Goal: Information Seeking & Learning: Learn about a topic

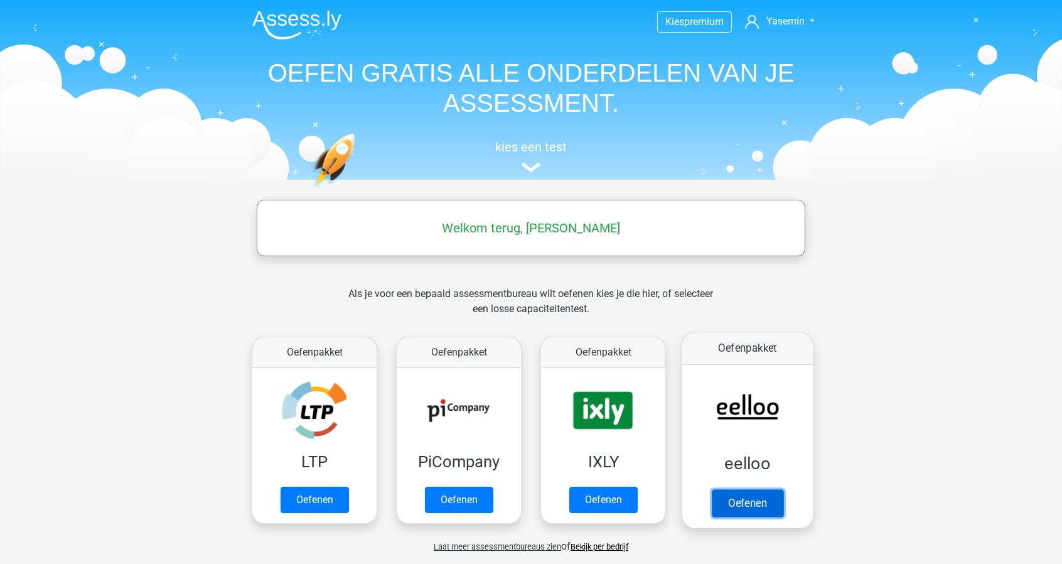
click at [766, 491] on link "Oefenen" at bounding box center [748, 503] width 72 height 28
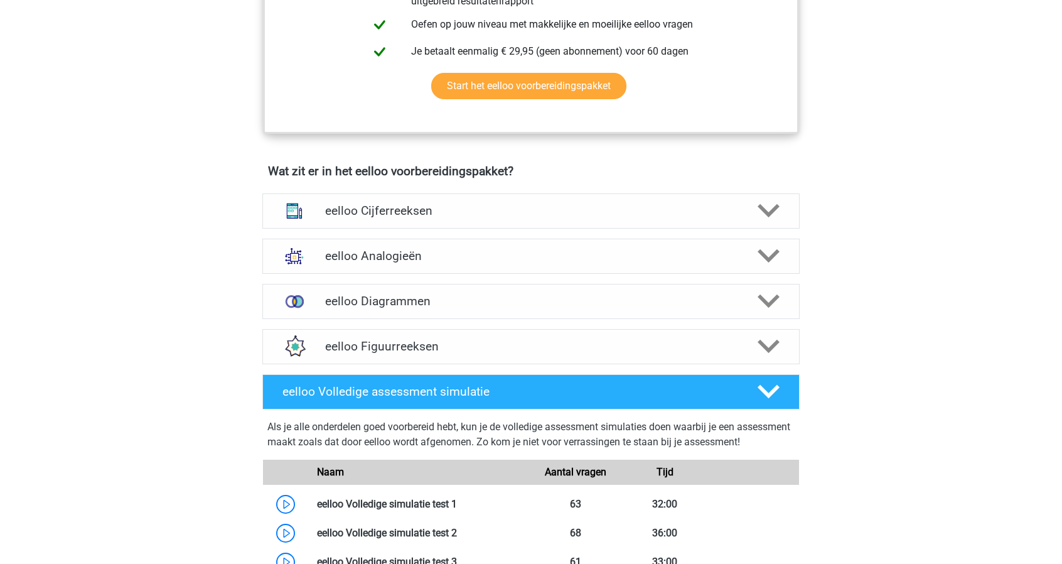
scroll to position [645, 0]
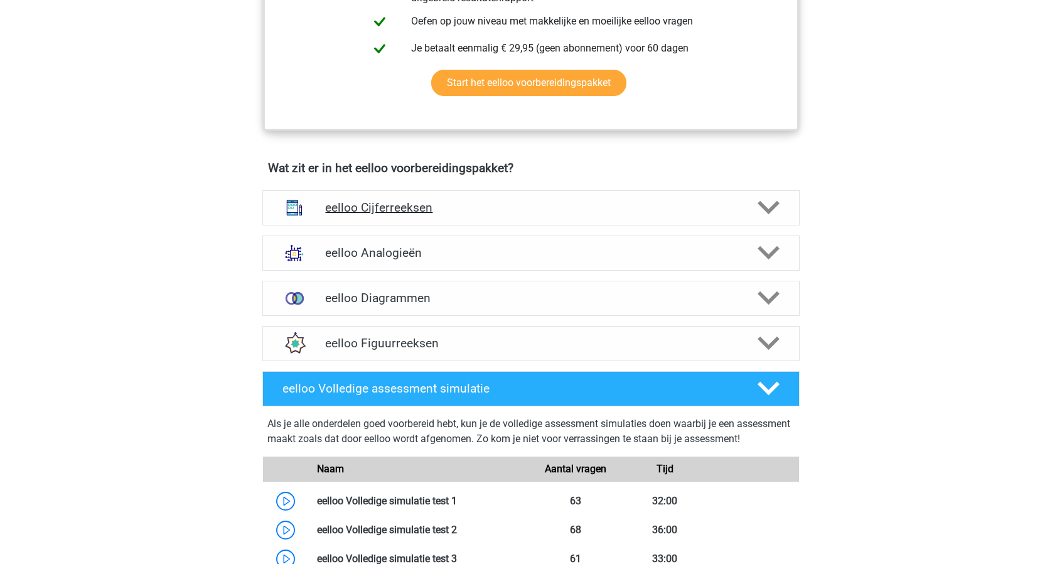
click at [446, 206] on div "eelloo Cijferreeksen" at bounding box center [530, 207] width 537 height 35
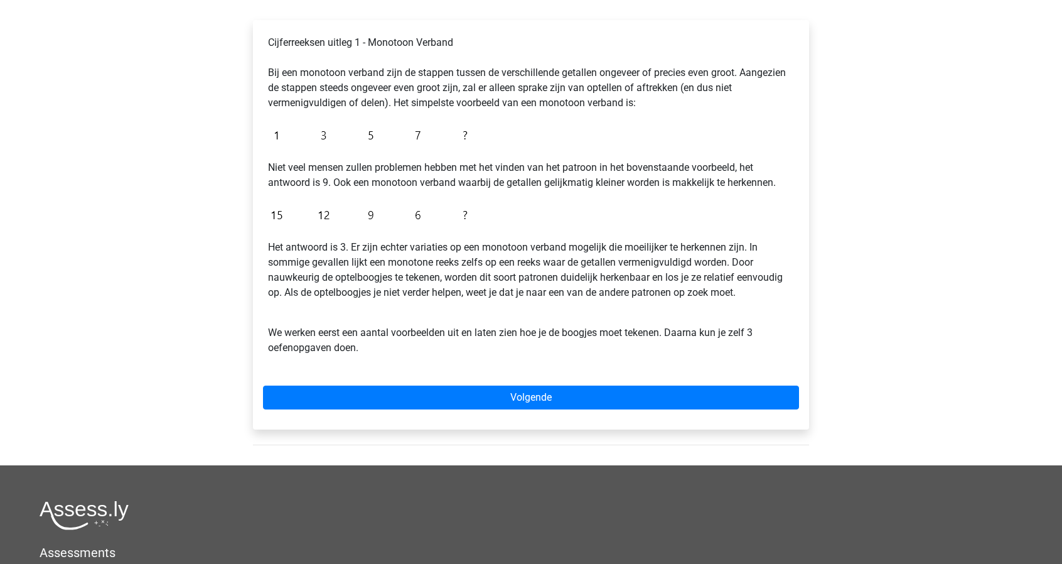
scroll to position [196, 0]
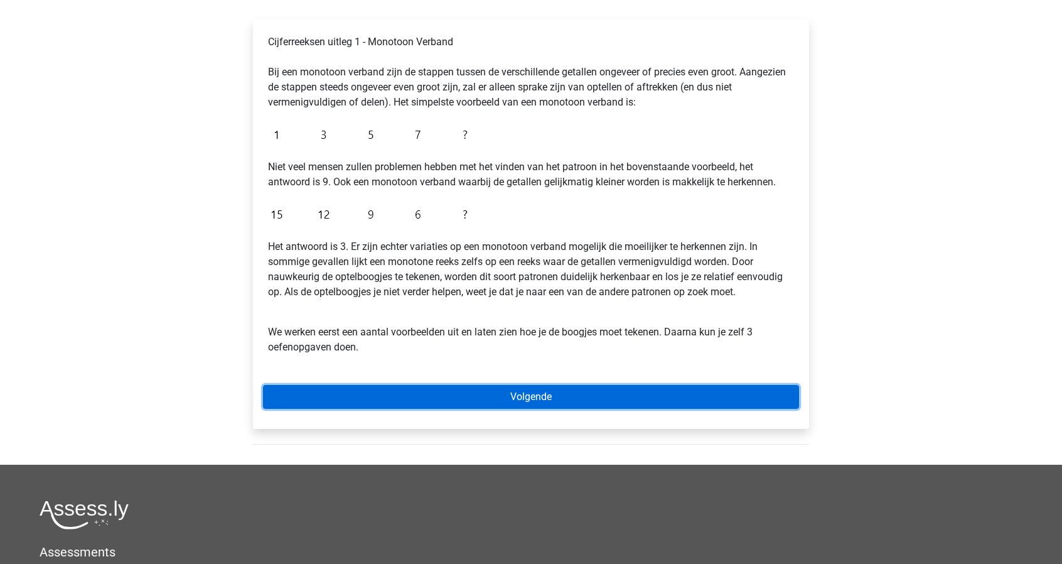
click at [589, 387] on link "Volgende" at bounding box center [531, 397] width 536 height 24
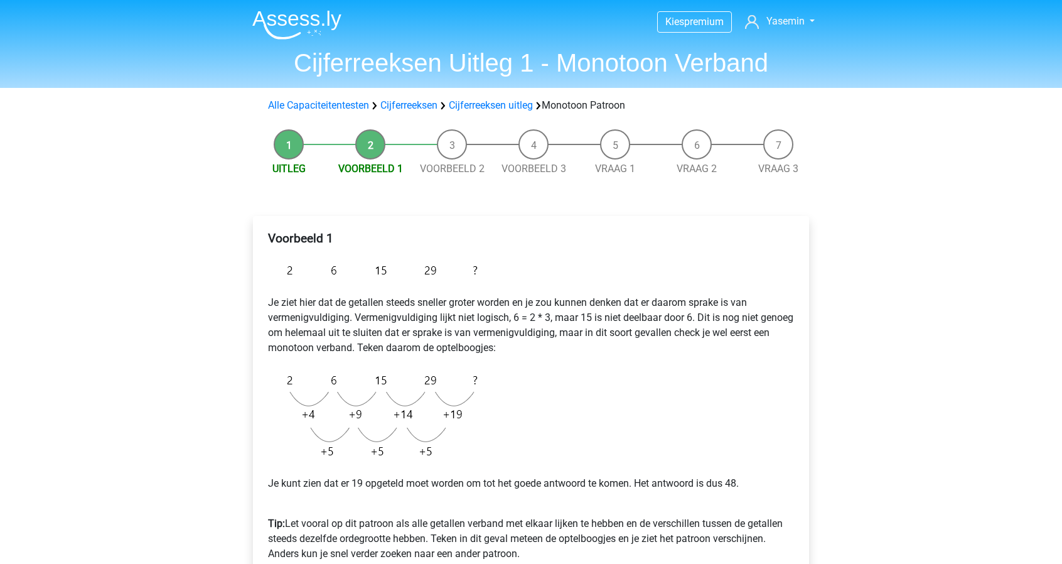
click at [276, 136] on li "Uitleg" at bounding box center [289, 152] width 82 height 47
click at [287, 173] on link "Uitleg" at bounding box center [288, 169] width 33 height 12
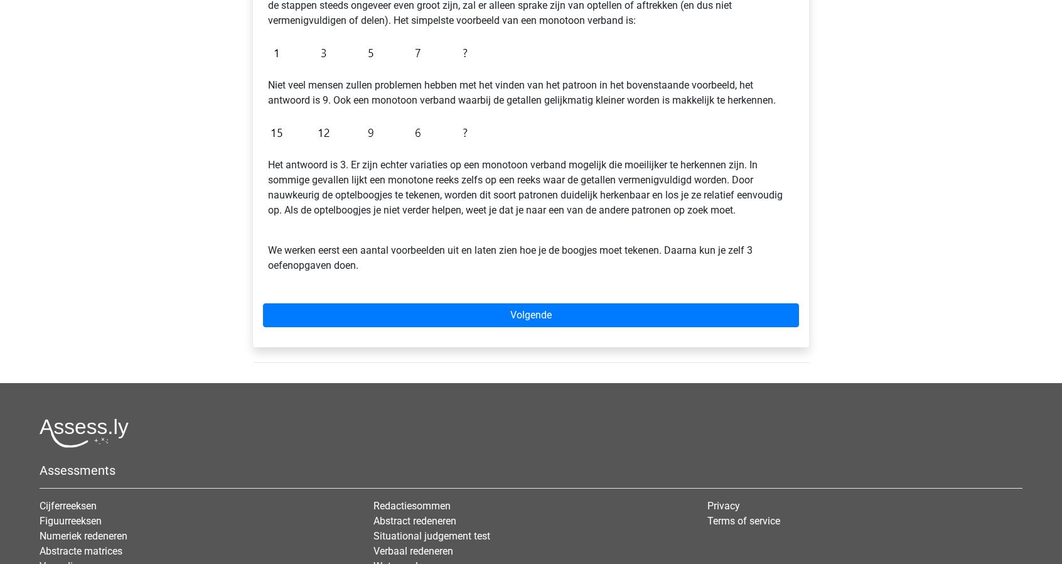
scroll to position [289, 0]
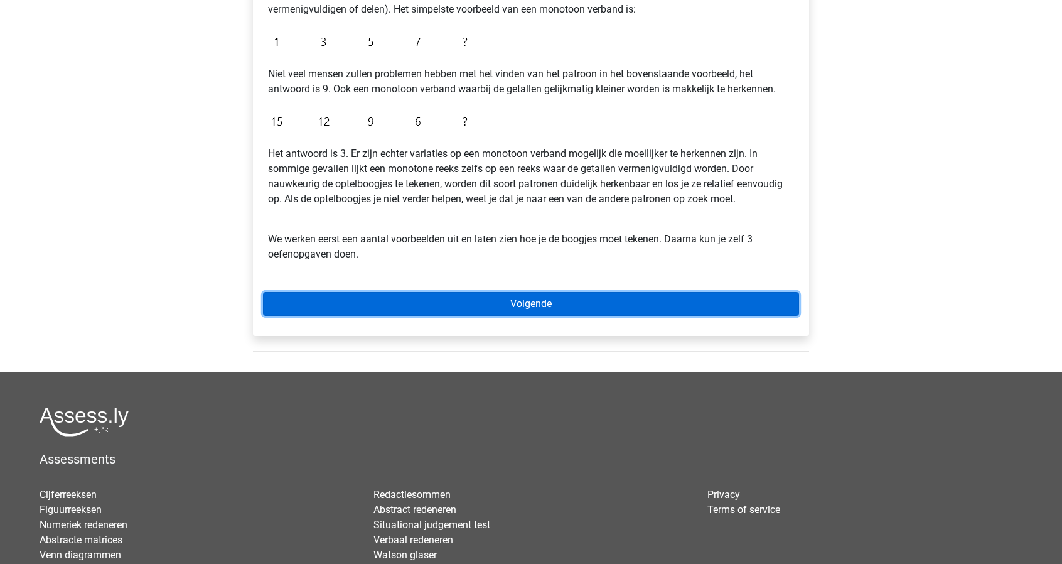
click at [659, 299] on link "Volgende" at bounding box center [531, 304] width 536 height 24
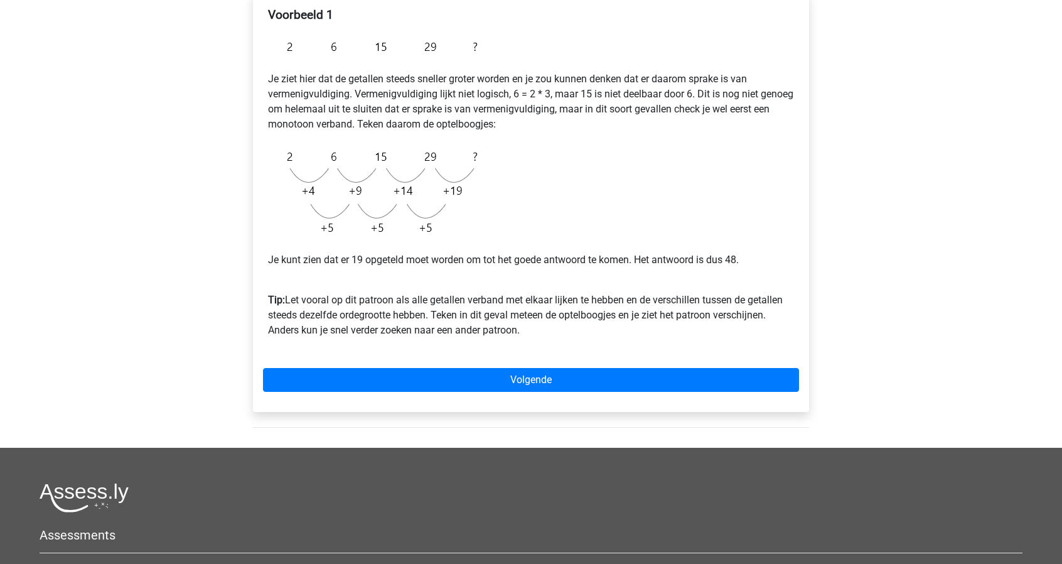
scroll to position [209, 0]
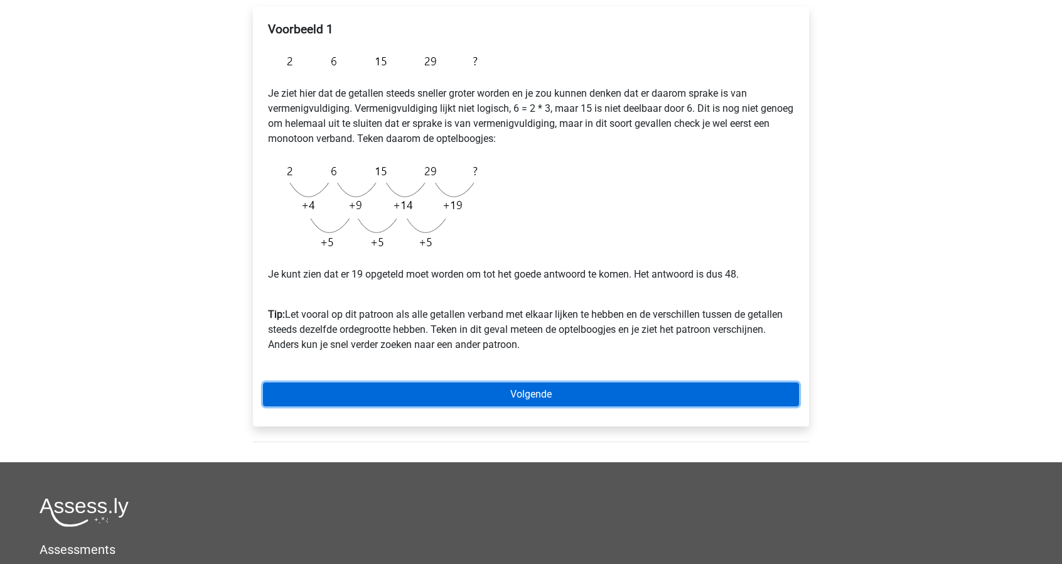
click at [648, 390] on link "Volgende" at bounding box center [531, 394] width 536 height 24
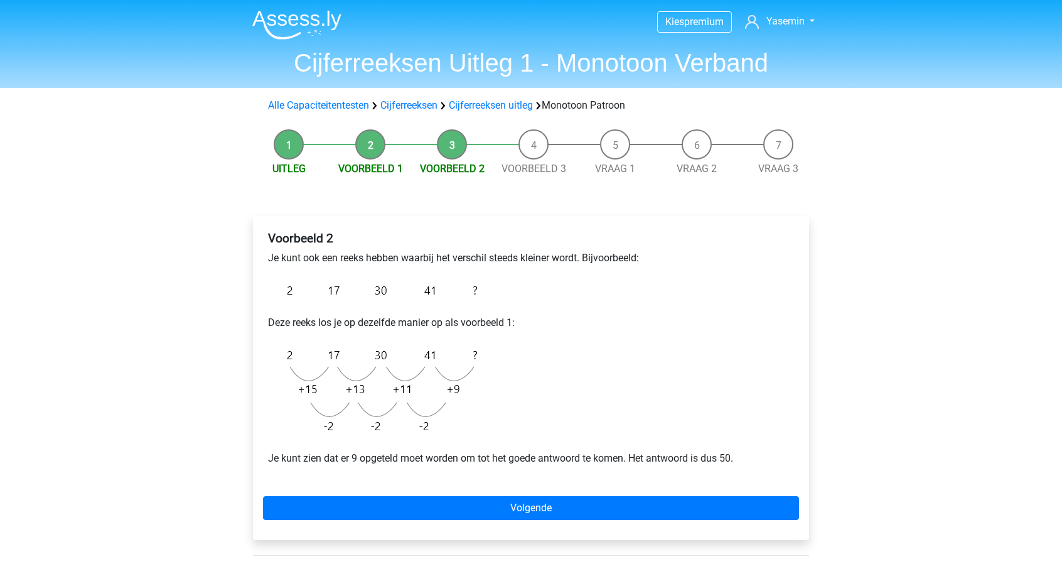
click at [379, 154] on li "Voorbeeld 1" at bounding box center [371, 152] width 82 height 47
click at [369, 169] on link "Voorbeeld 1" at bounding box center [370, 169] width 65 height 12
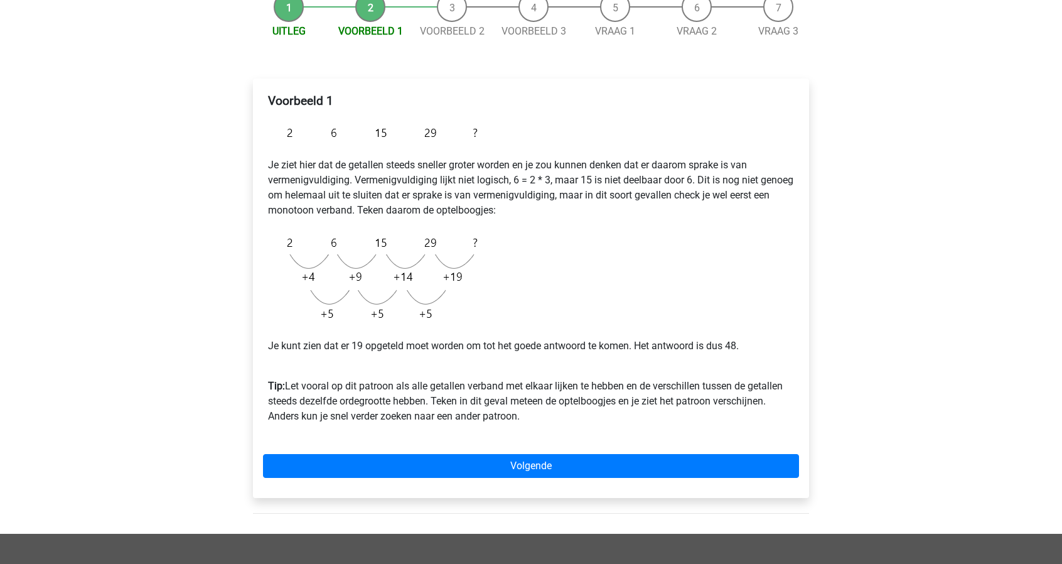
scroll to position [139, 0]
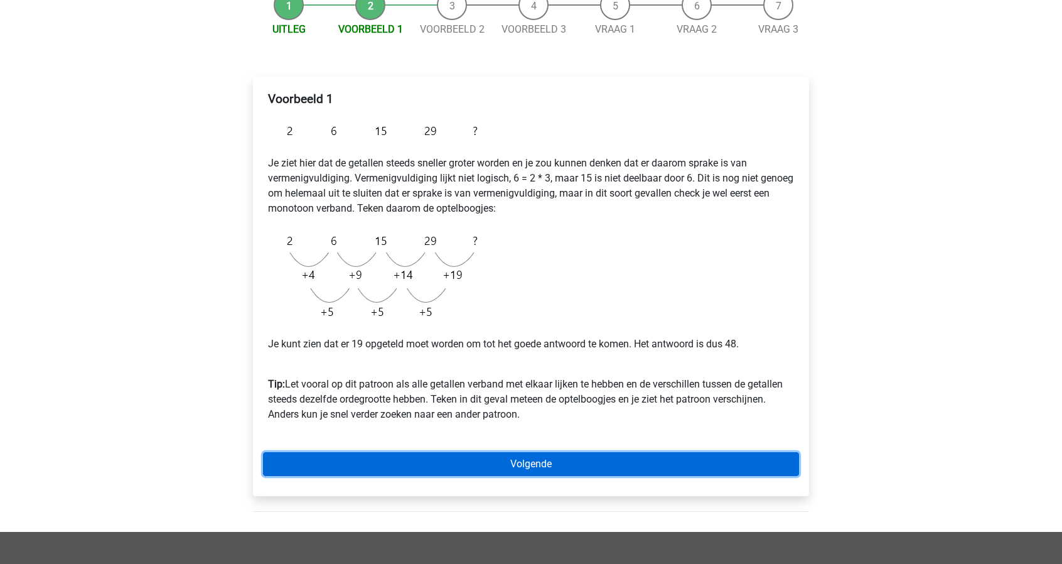
click at [639, 469] on link "Volgende" at bounding box center [531, 464] width 536 height 24
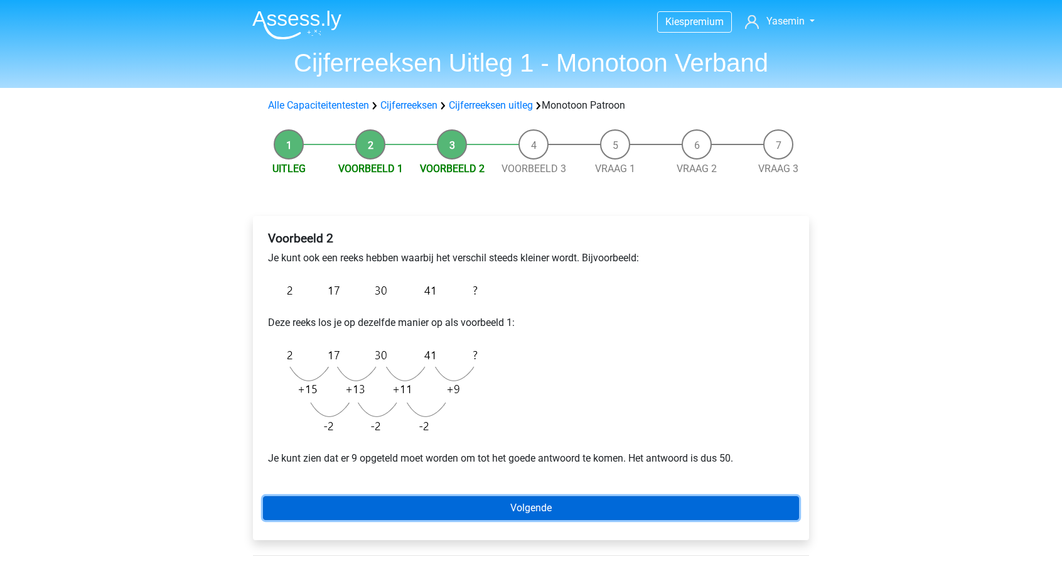
click at [709, 513] on link "Volgende" at bounding box center [531, 508] width 536 height 24
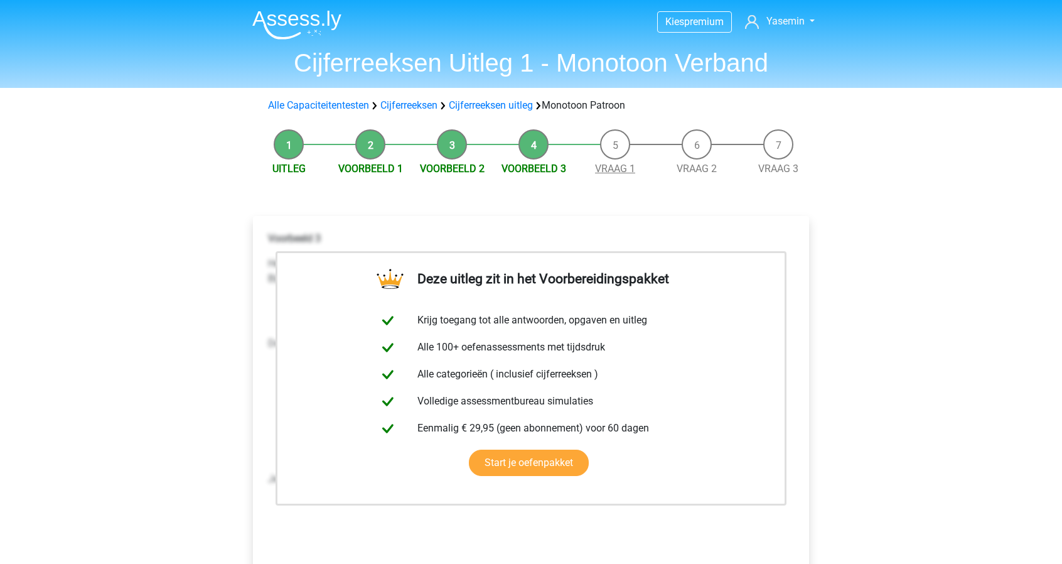
click at [614, 165] on link "Vraag 1" at bounding box center [615, 169] width 40 height 12
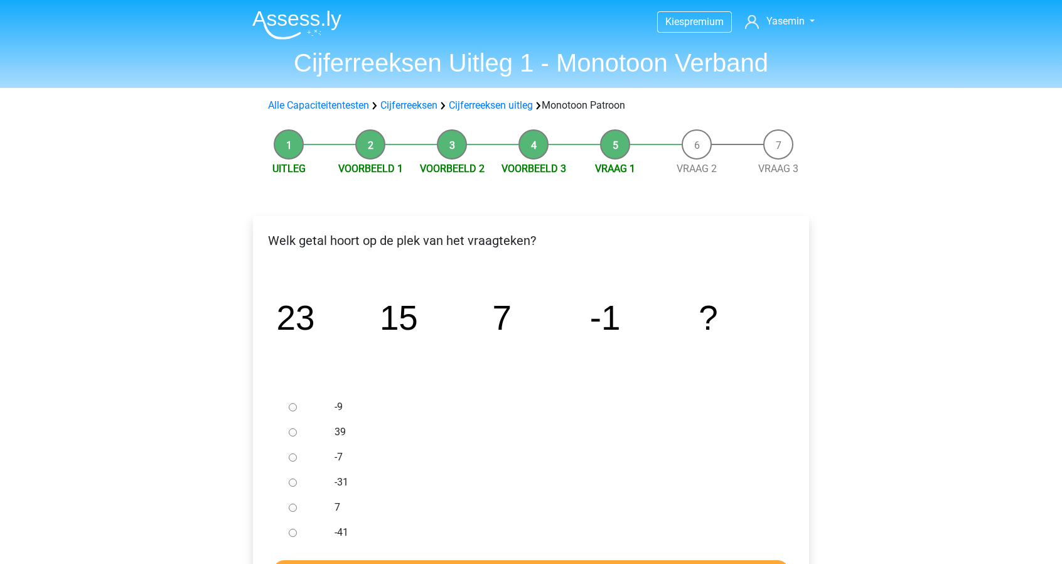
click at [296, 409] on input "-9" at bounding box center [293, 407] width 8 height 8
radio input "true"
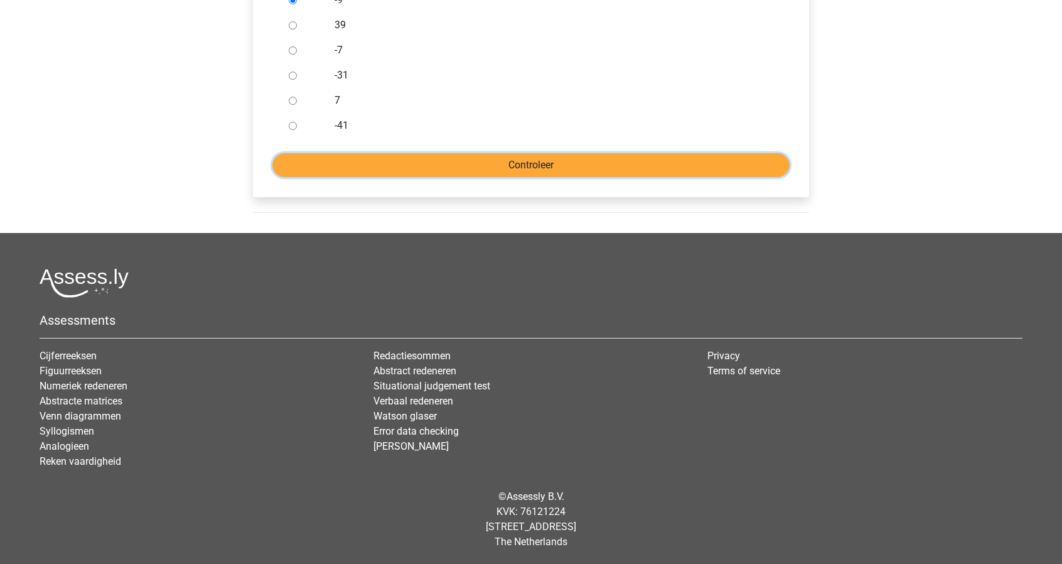
click at [510, 166] on input "Controleer" at bounding box center [530, 165] width 517 height 24
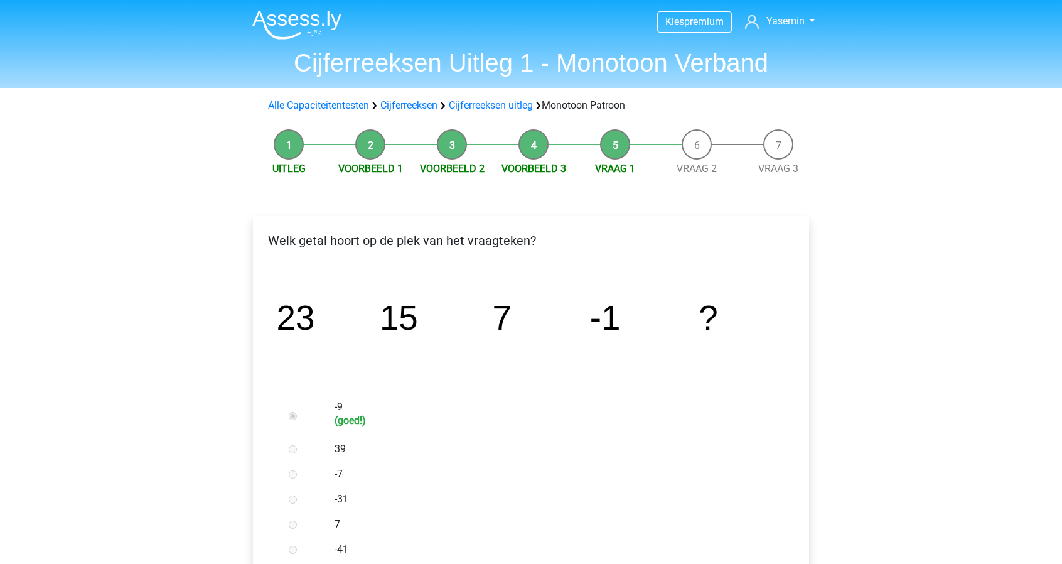
click at [696, 169] on link "Vraag 2" at bounding box center [697, 169] width 40 height 12
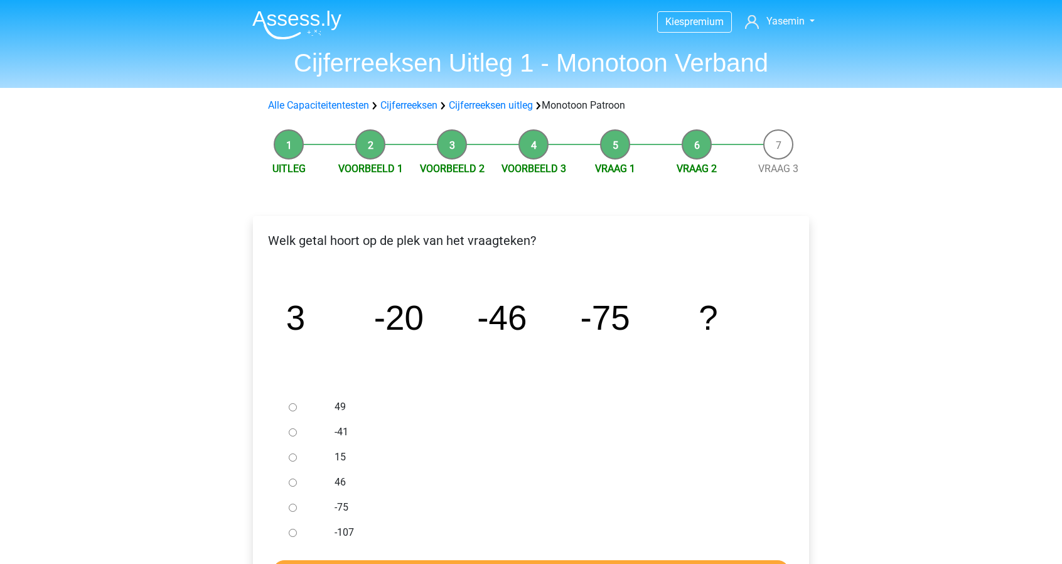
click at [294, 531] on input "-107" at bounding box center [293, 532] width 8 height 8
radio input "true"
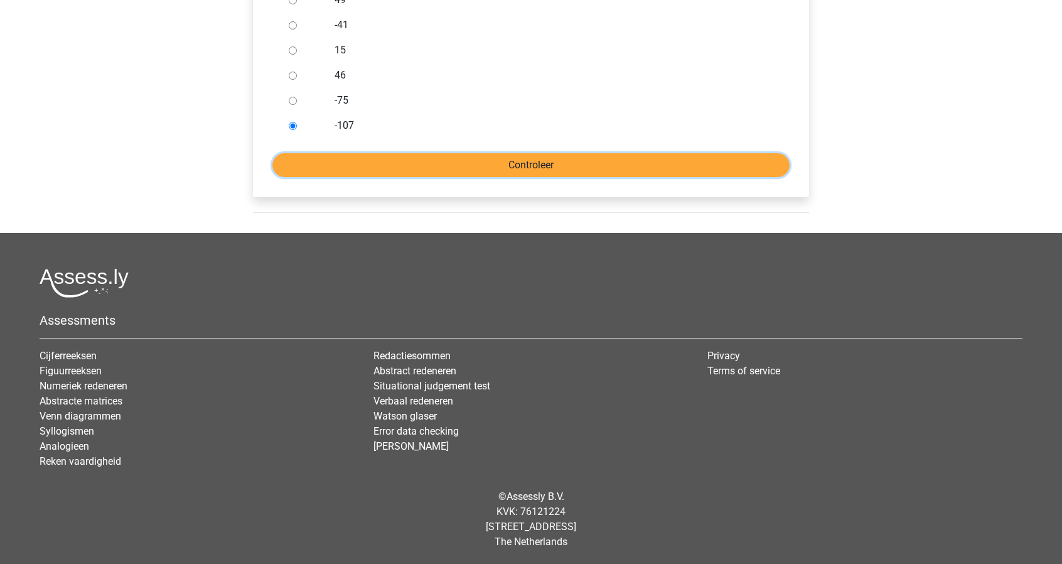
click at [518, 171] on input "Controleer" at bounding box center [530, 165] width 517 height 24
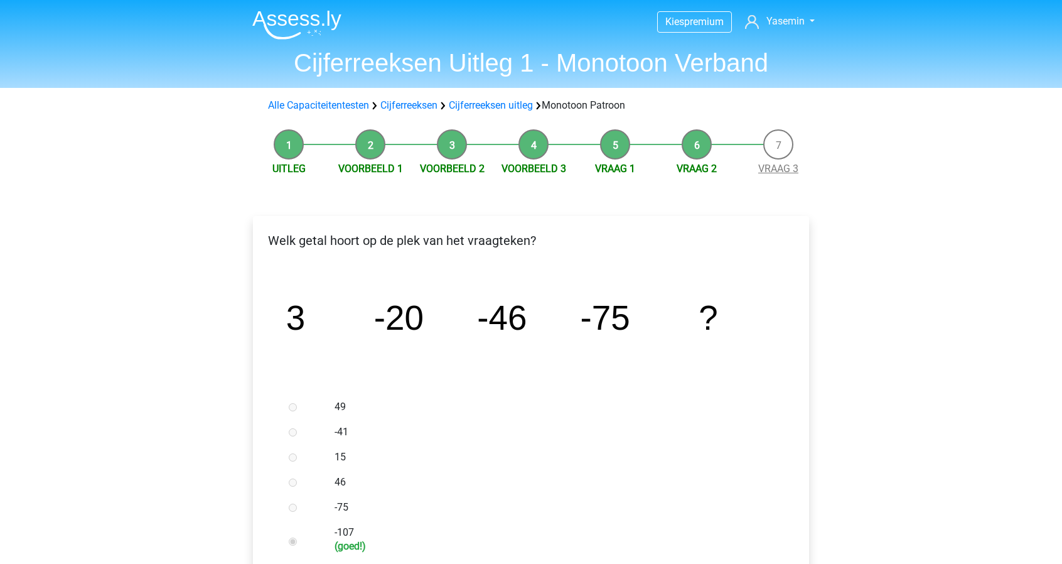
click at [786, 171] on link "Vraag 3" at bounding box center [778, 169] width 40 height 12
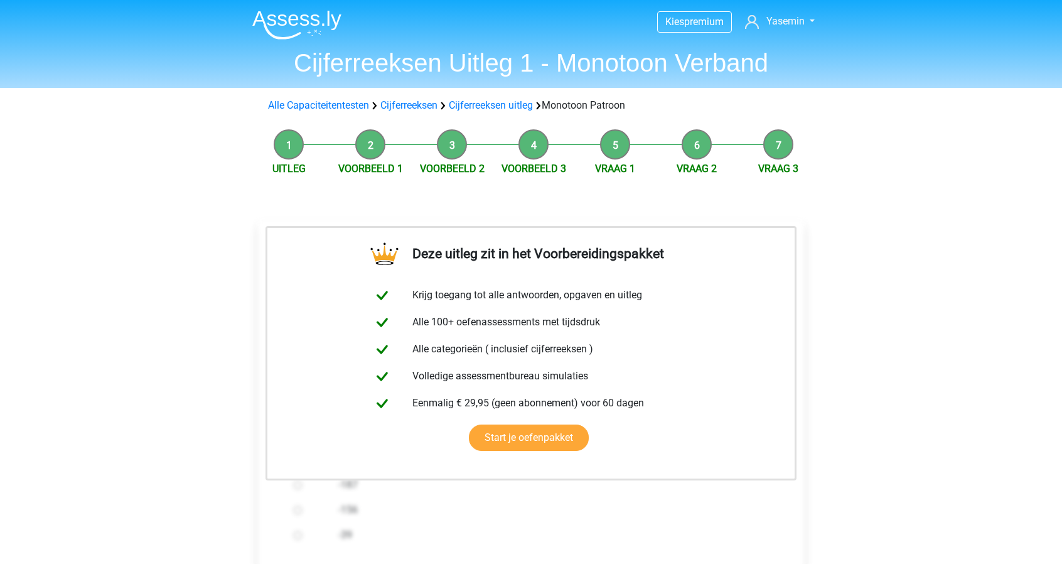
click at [473, 101] on link "Cijferreeksen uitleg" at bounding box center [491, 105] width 84 height 12
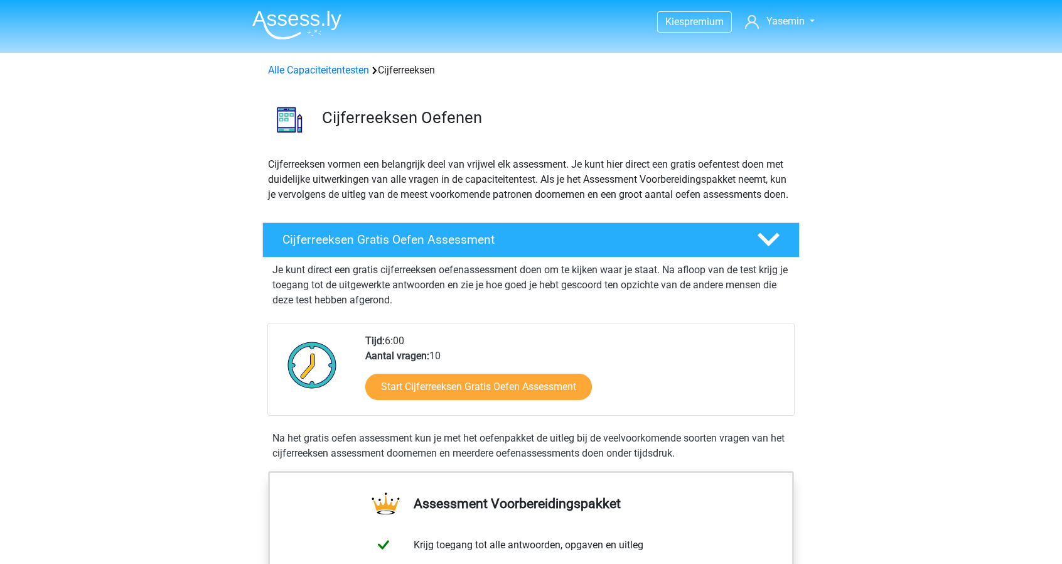
scroll to position [807, 0]
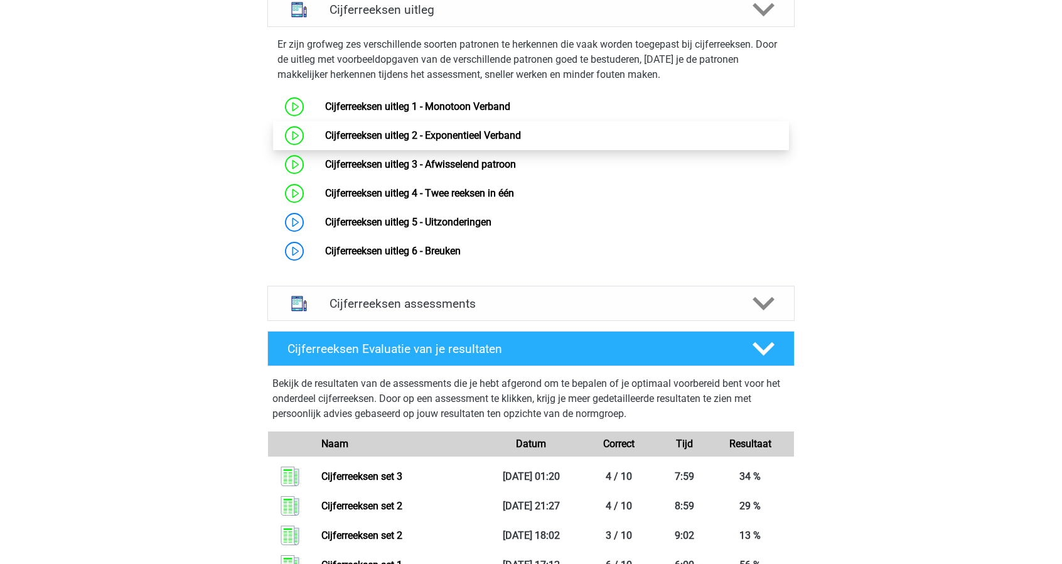
click at [325, 141] on link "Cijferreeksen uitleg 2 - Exponentieel Verband" at bounding box center [423, 135] width 196 height 12
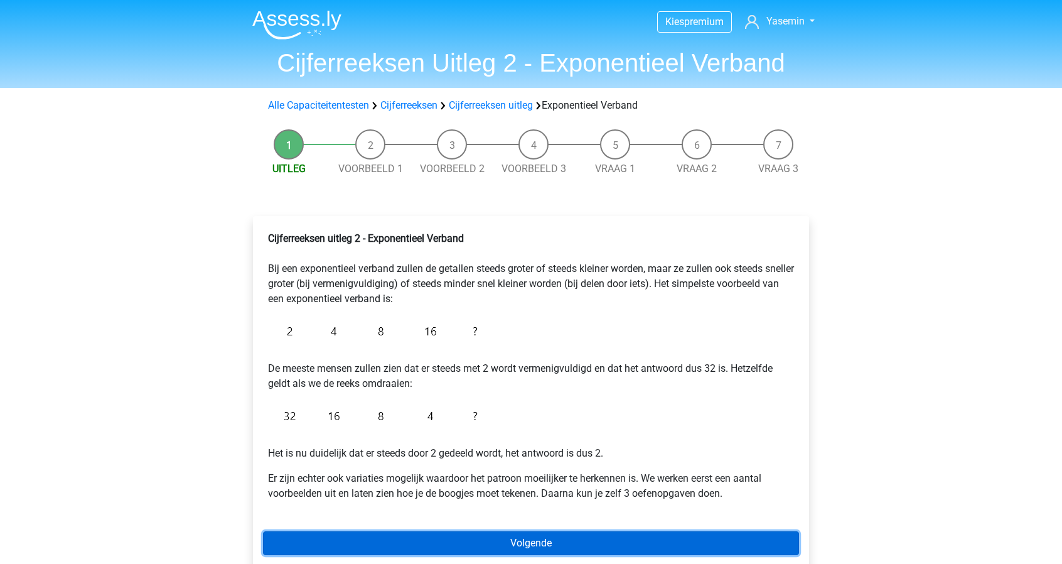
click at [385, 552] on link "Volgende" at bounding box center [531, 543] width 536 height 24
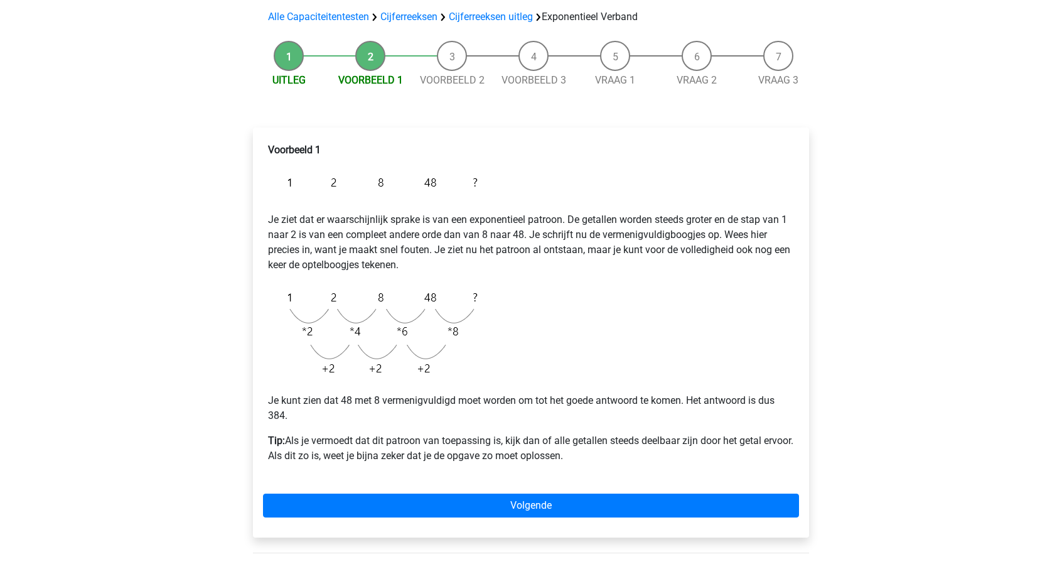
scroll to position [99, 0]
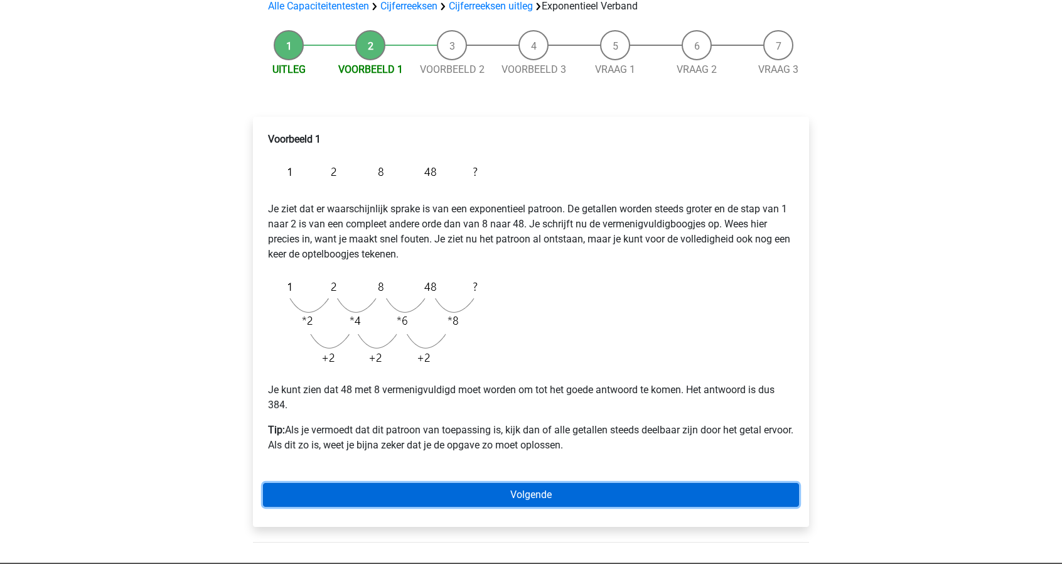
click at [436, 487] on link "Volgende" at bounding box center [531, 495] width 536 height 24
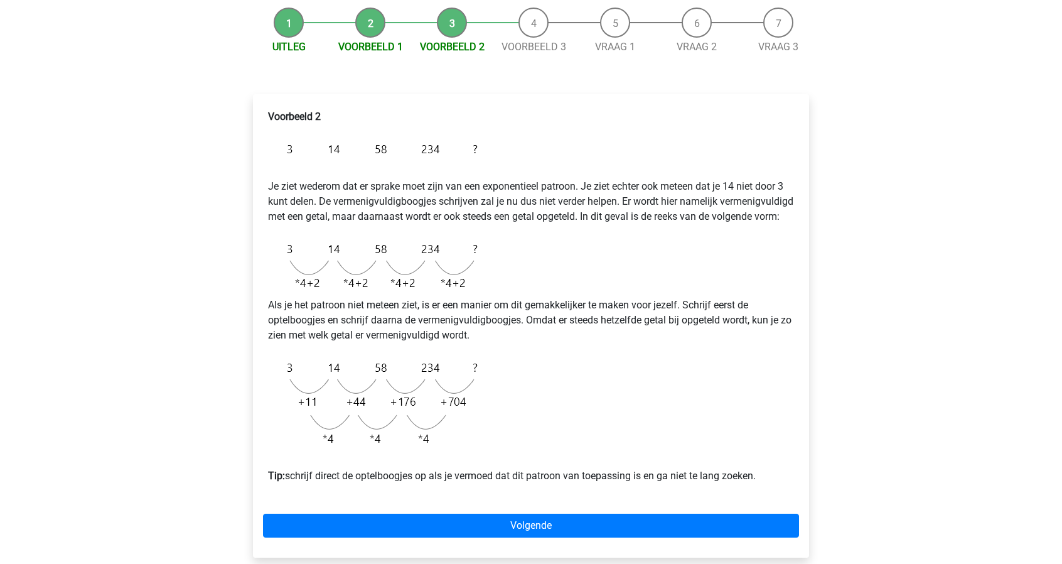
scroll to position [131, 0]
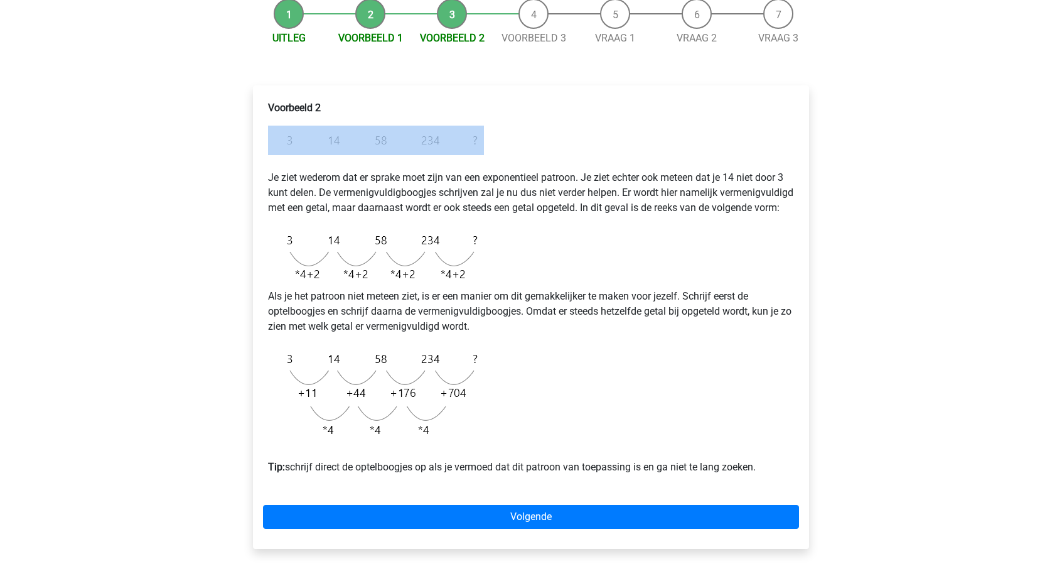
drag, startPoint x: 530, startPoint y: 136, endPoint x: 338, endPoint y: 139, distance: 192.1
click at [338, 139] on div "Voorbeeld 2 Je ziet wederom dat er sprake moet zijn van een exponentieel patroo…" at bounding box center [531, 292] width 536 height 394
click at [338, 139] on img at bounding box center [376, 141] width 216 height 30
drag, startPoint x: 338, startPoint y: 139, endPoint x: 396, endPoint y: 152, distance: 59.2
click at [396, 152] on img at bounding box center [376, 141] width 216 height 30
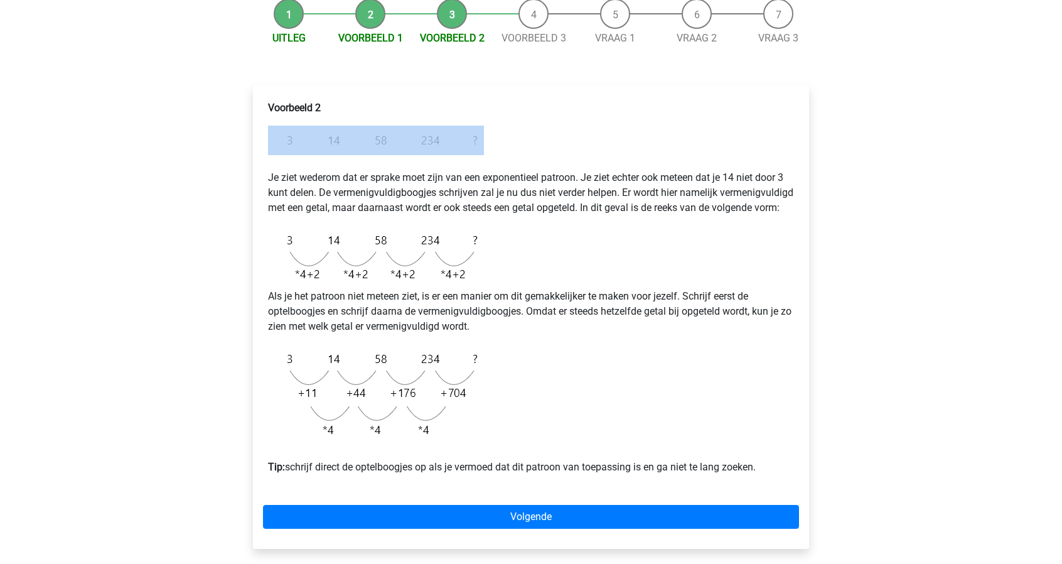
copy p
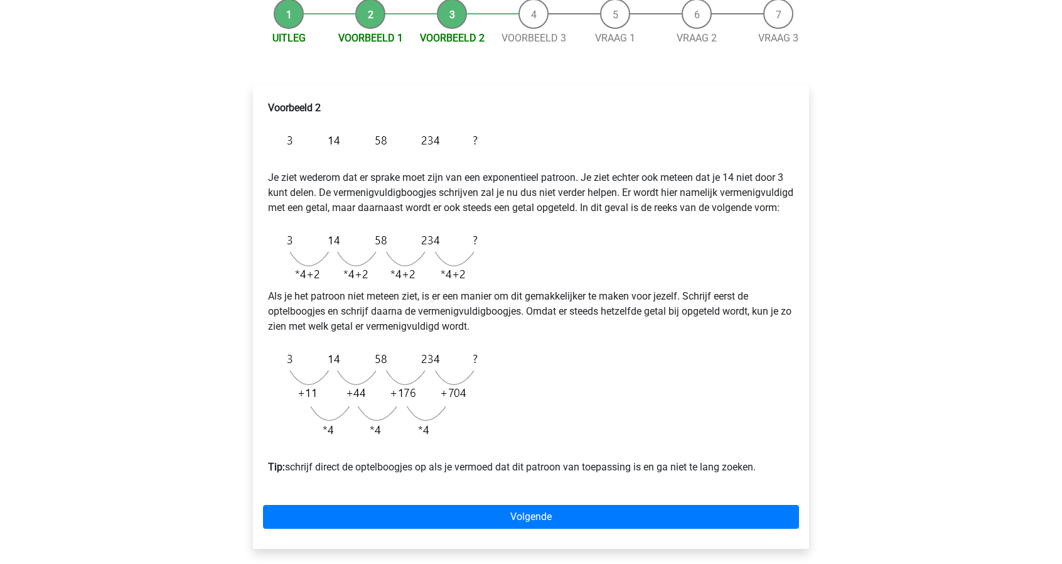
click at [679, 198] on p "Je ziet wederom dat er sprake moet zijn van een exponentieel patroon. Je ziet e…" at bounding box center [531, 185] width 526 height 60
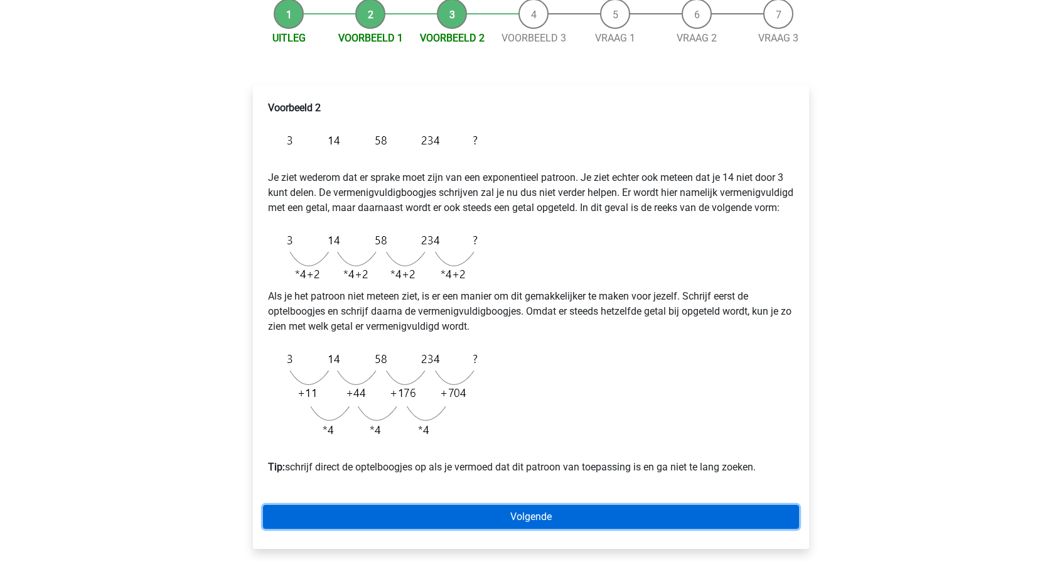
click at [683, 528] on link "Volgende" at bounding box center [531, 517] width 536 height 24
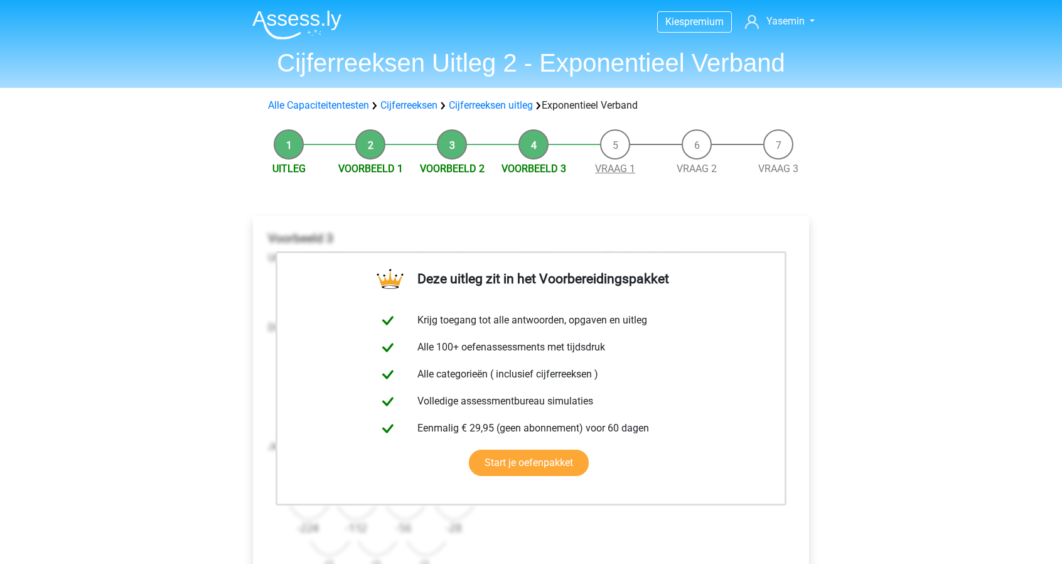
click at [616, 168] on link "Vraag 1" at bounding box center [615, 169] width 40 height 12
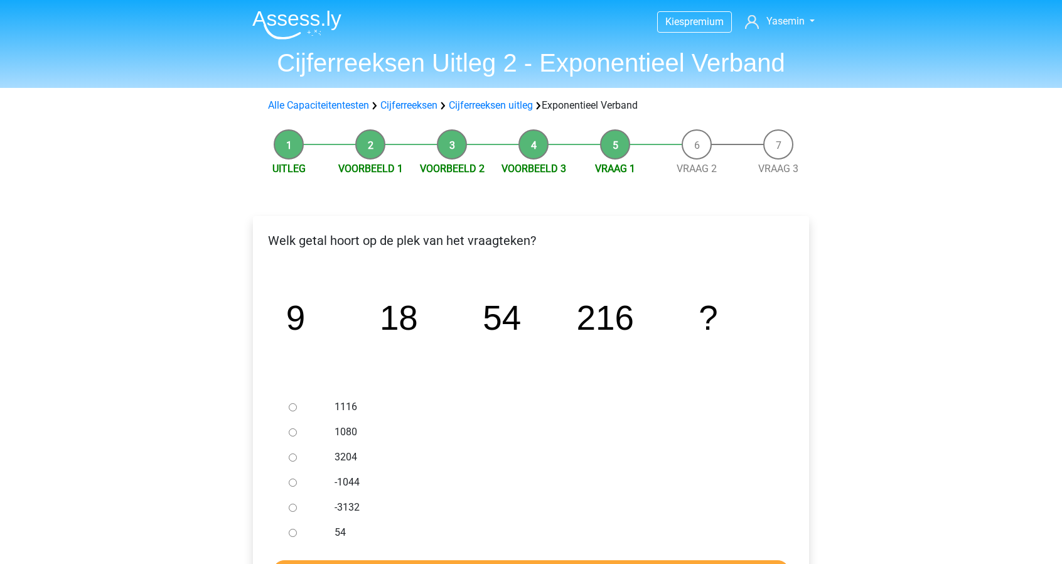
click at [291, 429] on input "1080" at bounding box center [293, 432] width 8 height 8
radio input "true"
click at [399, 561] on input "Controleer" at bounding box center [530, 572] width 517 height 24
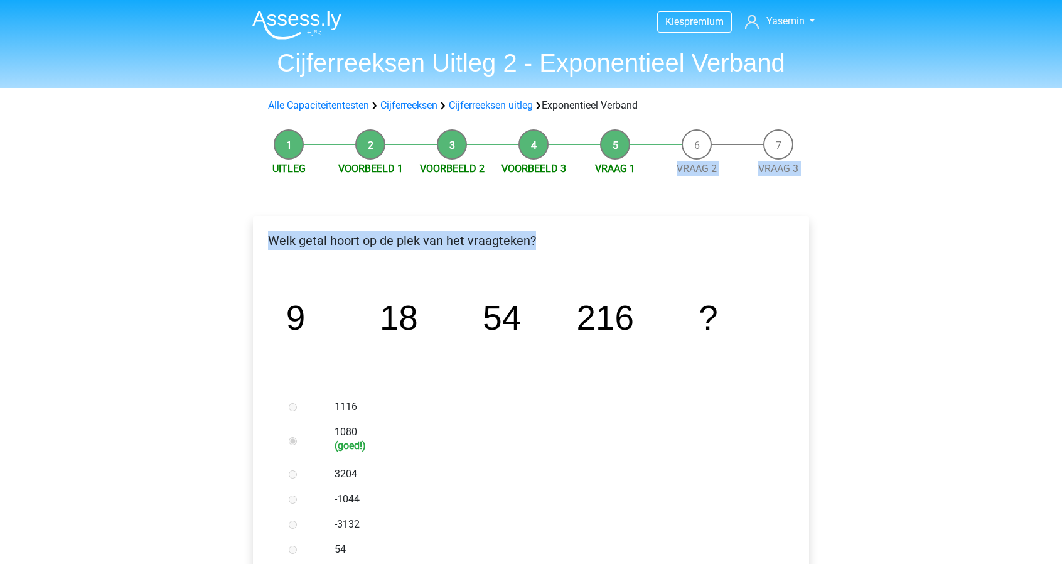
drag, startPoint x: 700, startPoint y: 142, endPoint x: 704, endPoint y: 180, distance: 37.2
click at [704, 180] on div "Uitleg Voorbeeld 1 Voorbeeld 2 Voorbeeld 3 Vraag 1 Vraag 2 Vraag 3 Welk getal h…" at bounding box center [531, 541] width 596 height 836
click at [693, 166] on link "Vraag 2" at bounding box center [697, 169] width 40 height 12
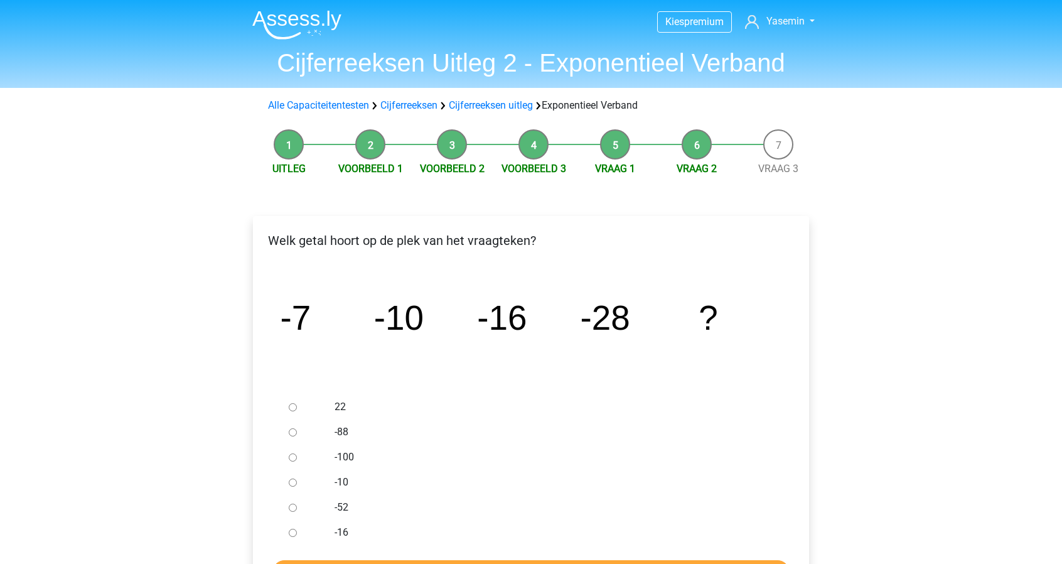
click at [291, 508] on input "-52" at bounding box center [293, 507] width 8 height 8
radio input "true"
click at [298, 562] on input "Controleer" at bounding box center [530, 572] width 517 height 24
click at [501, 105] on link "Cijferreeksen uitleg" at bounding box center [491, 105] width 84 height 12
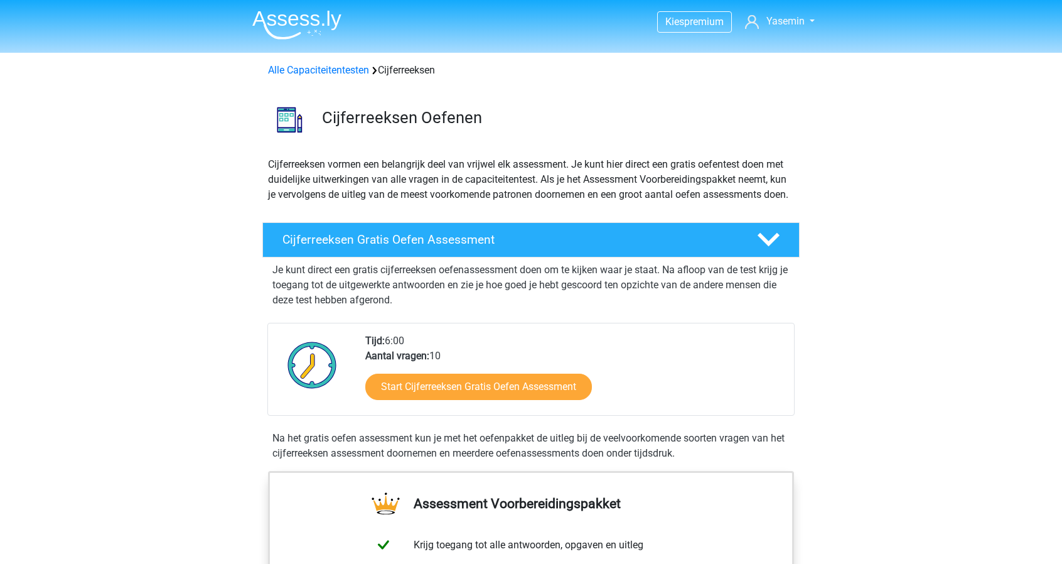
scroll to position [807, 0]
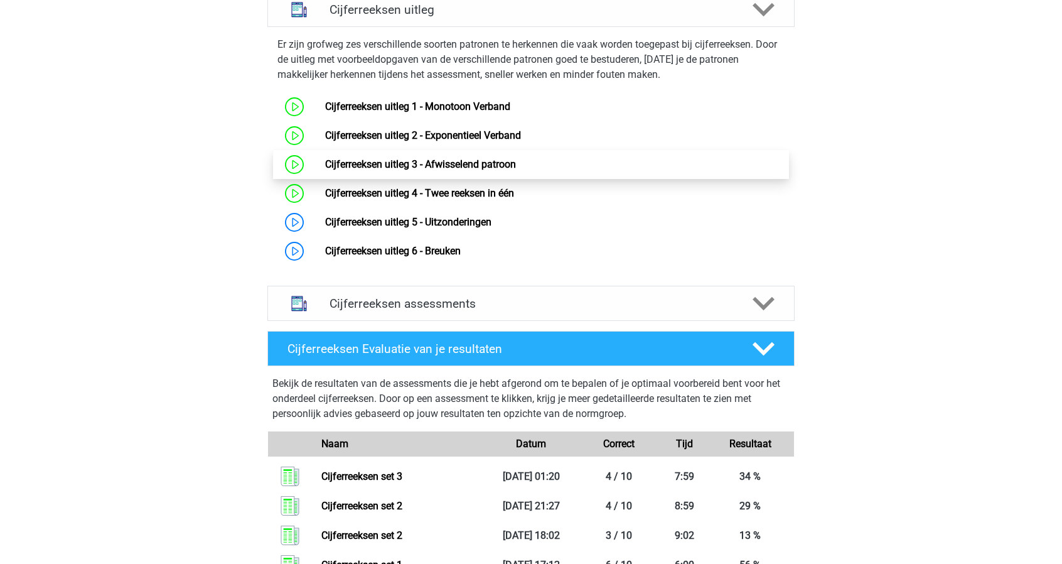
click at [500, 170] on link "Cijferreeksen uitleg 3 - Afwisselend patroon" at bounding box center [420, 164] width 191 height 12
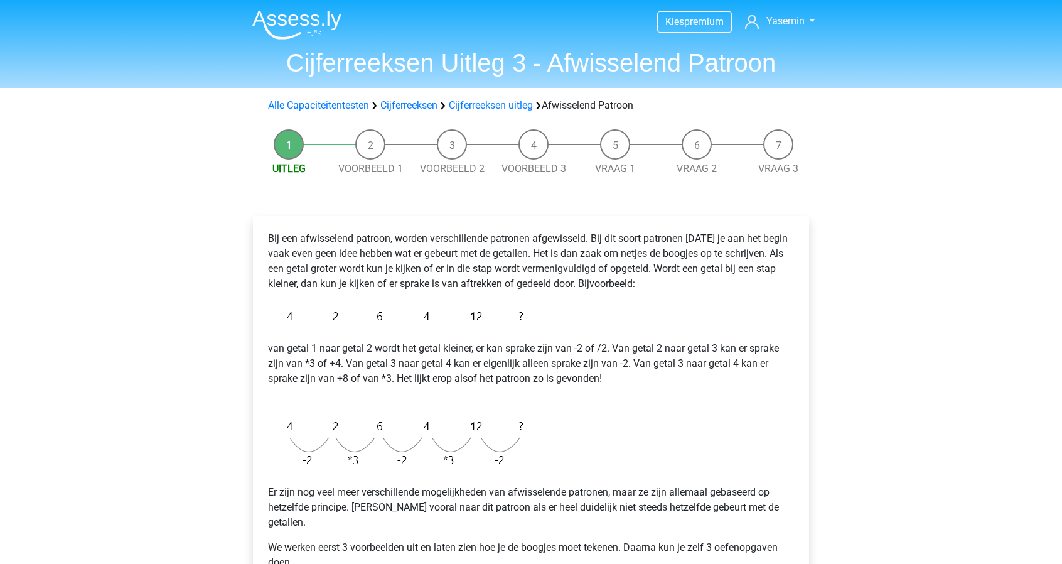
click at [500, 180] on div "Uitleg Voorbeeld 1 Voorbeeld 2 Voorbeeld 3 Vraag 1 Vraag 2 Vraag 3 Bij een afwi…" at bounding box center [531, 401] width 596 height 557
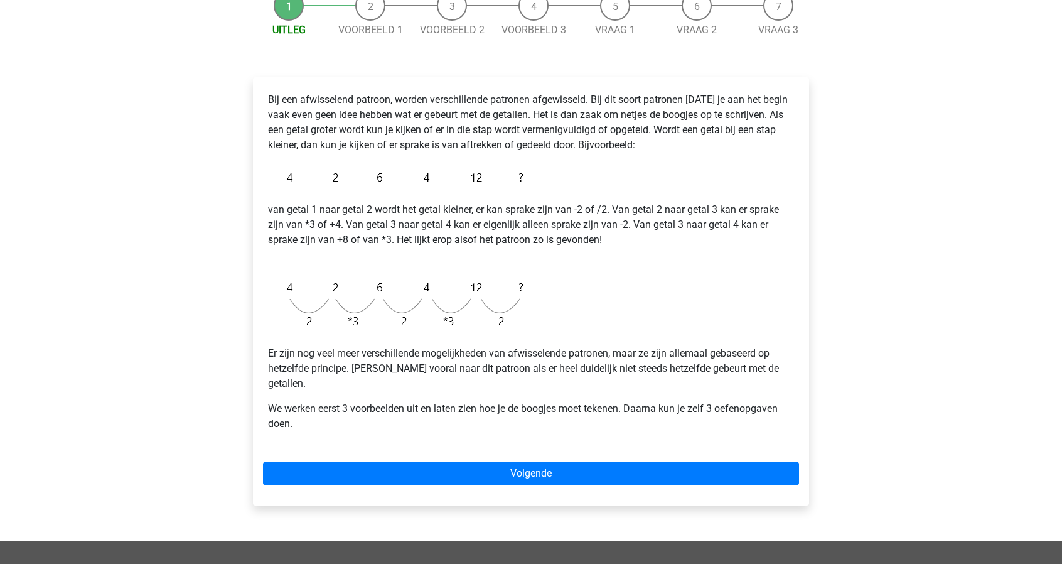
scroll to position [134, 0]
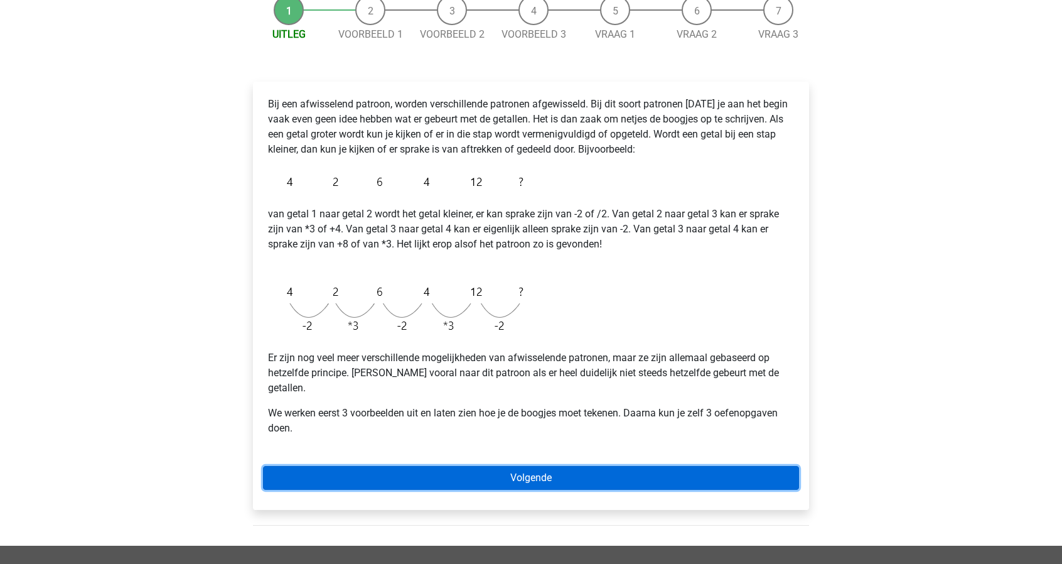
click at [531, 466] on link "Volgende" at bounding box center [531, 478] width 536 height 24
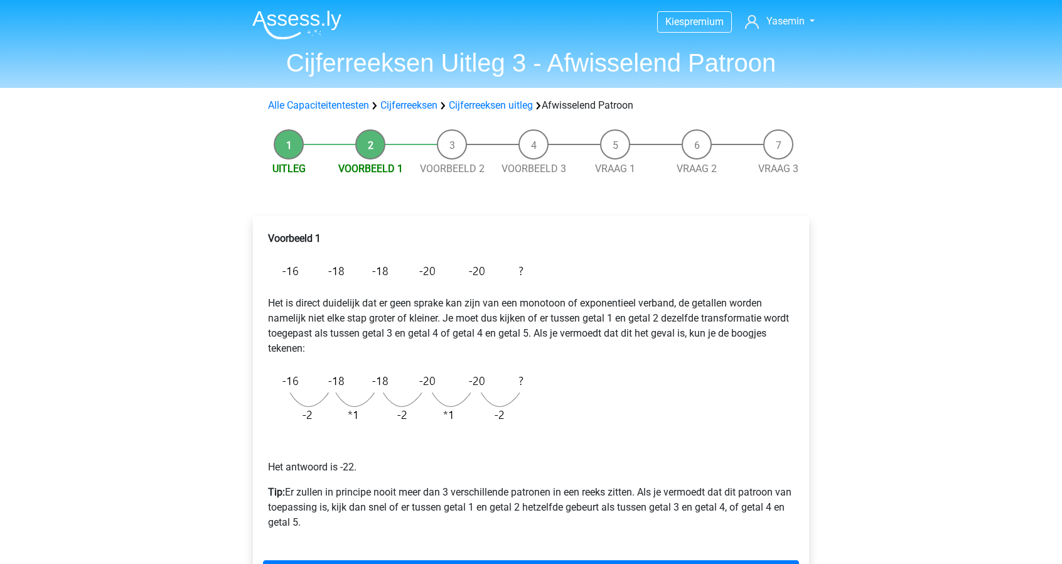
click at [461, 542] on div "Voorbeeld 1 Het is direct duidelijk dat er geen sprake kan zijn van een monotoo…" at bounding box center [531, 385] width 536 height 319
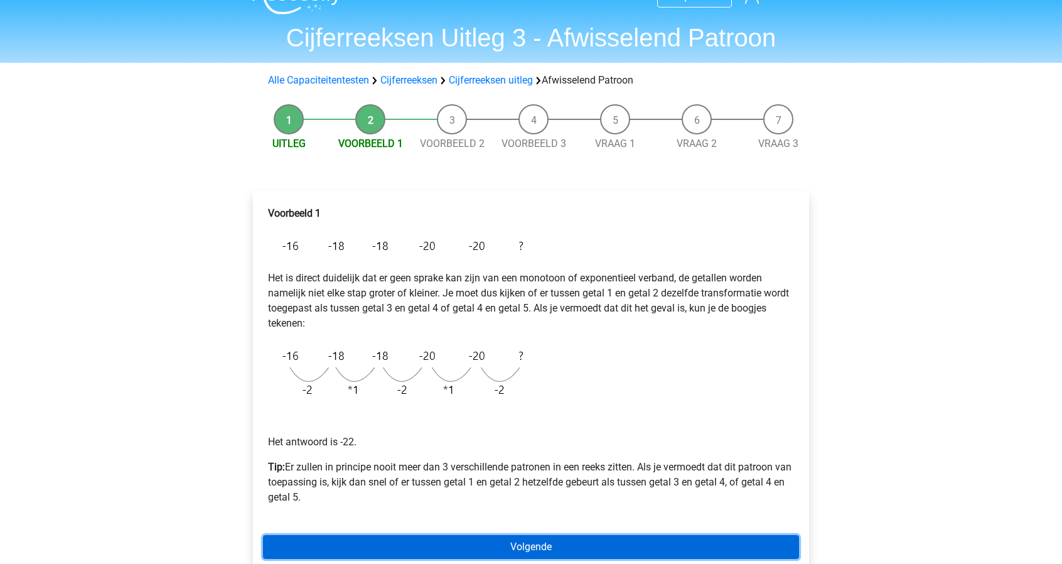
click at [461, 542] on link "Volgende" at bounding box center [531, 547] width 536 height 24
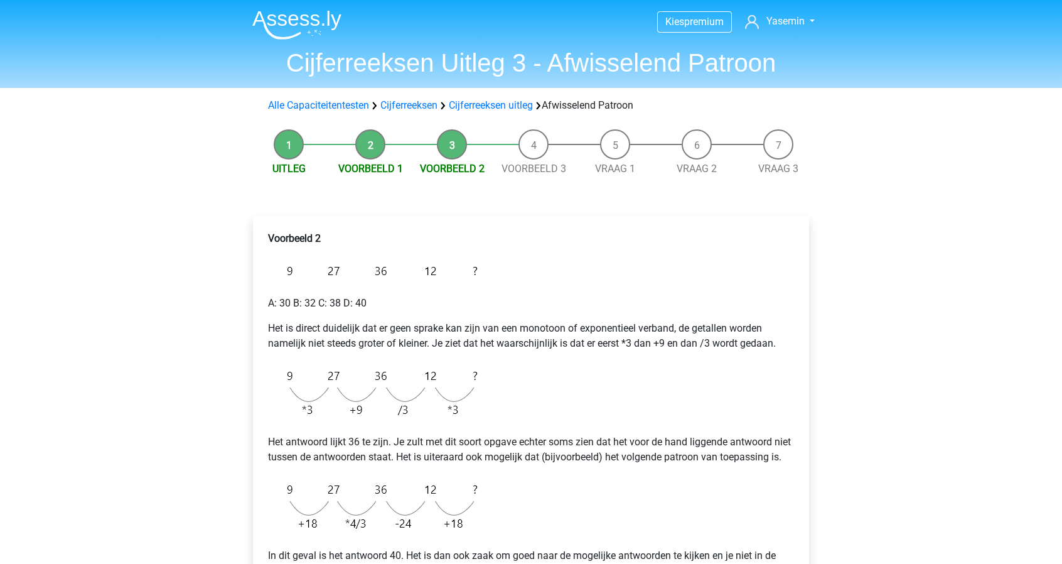
click at [640, 370] on div "Voorbeeld 2 A: 30 B: 32 C: 38 D: 40 Het is direct duidelijk dat er geen sprake …" at bounding box center [531, 409] width 536 height 367
click at [301, 298] on p "A: 30 B: 32 C: 38 D: 40" at bounding box center [531, 303] width 526 height 15
copy div "A: 30 B: 32 C: 38 D: 40"
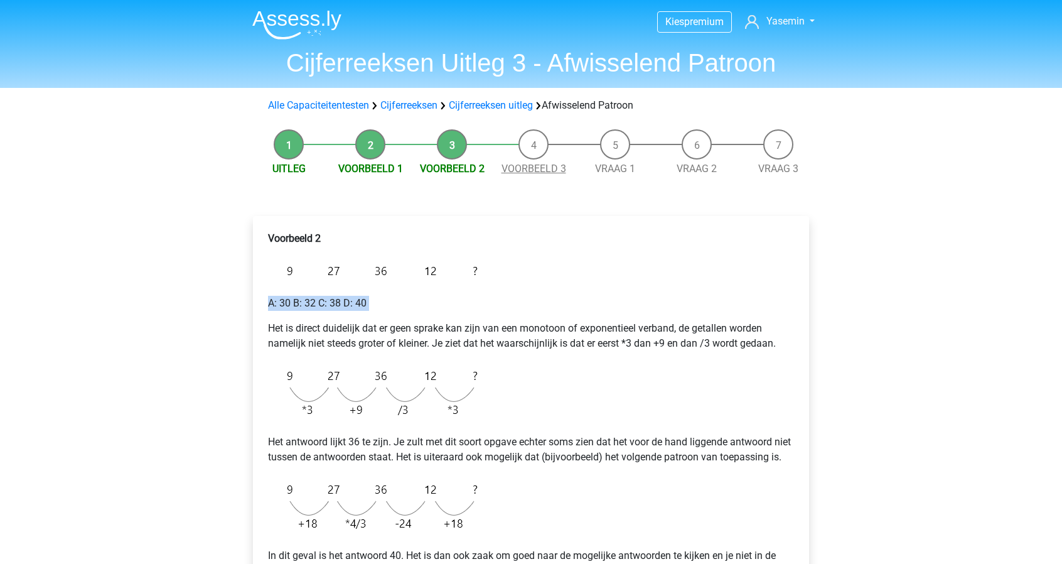
click at [546, 166] on link "Voorbeeld 3" at bounding box center [534, 169] width 65 height 12
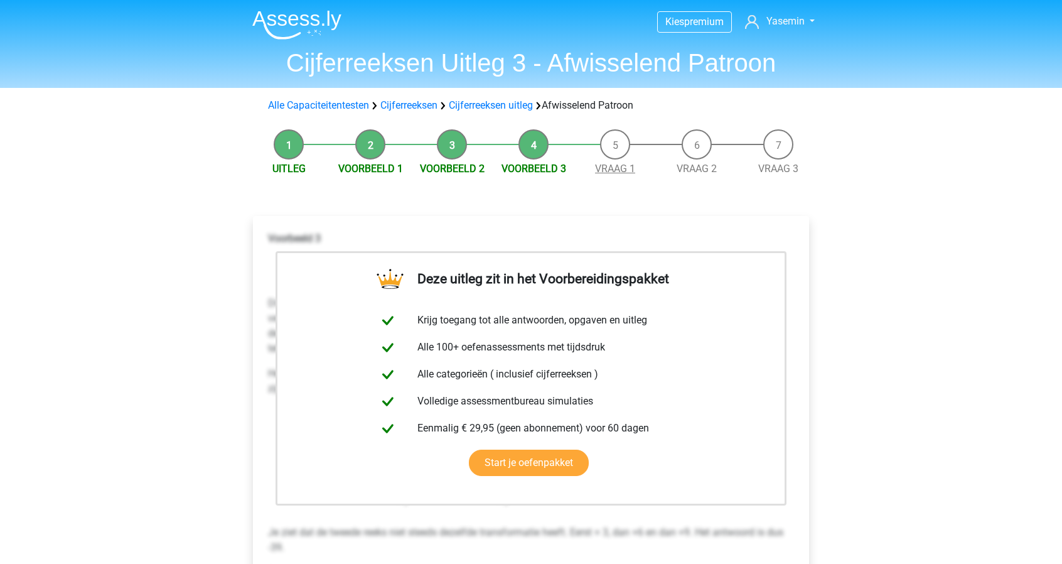
click at [623, 164] on link "Vraag 1" at bounding box center [615, 169] width 40 height 12
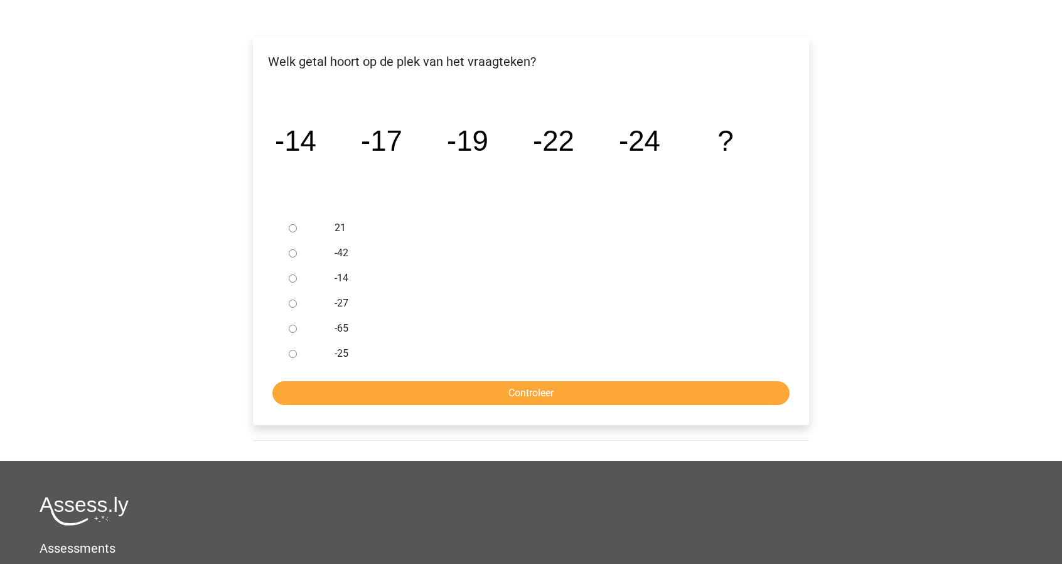
scroll to position [129, 0]
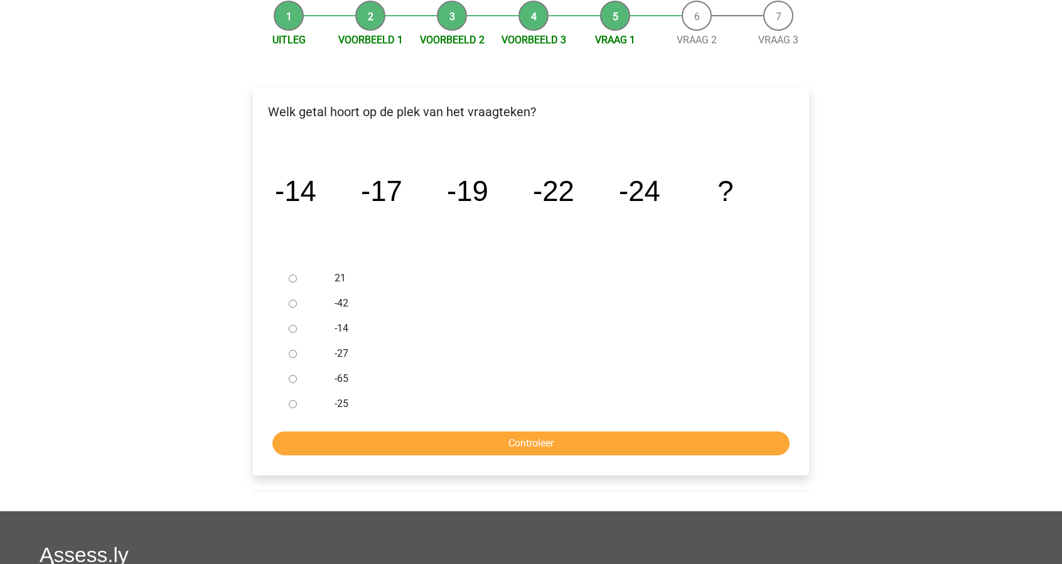
click at [292, 353] on input "-27" at bounding box center [293, 354] width 8 height 8
radio input "true"
click at [331, 441] on input "Controleer" at bounding box center [530, 443] width 517 height 24
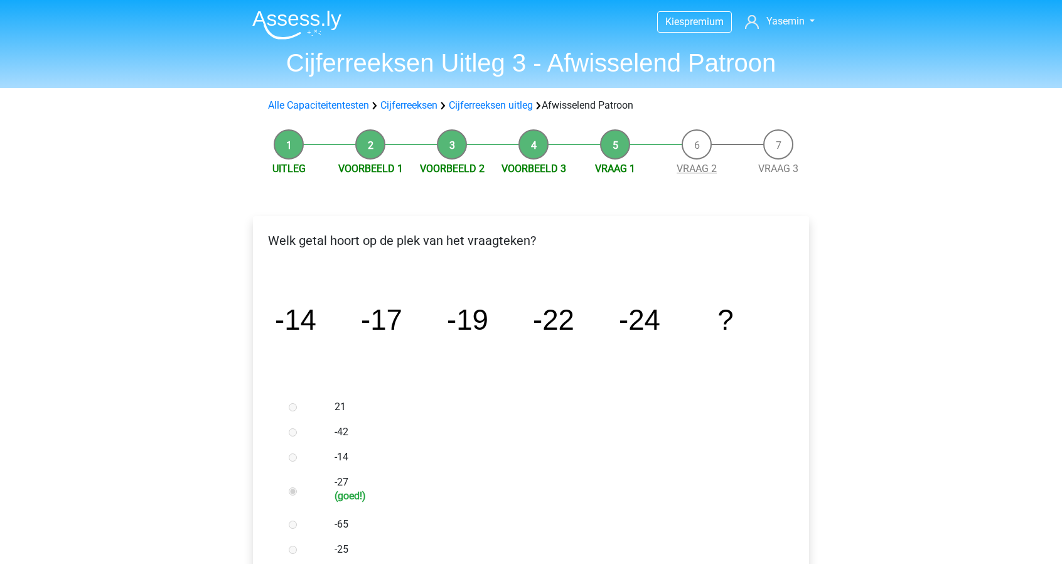
click at [700, 165] on link "Vraag 2" at bounding box center [697, 169] width 40 height 12
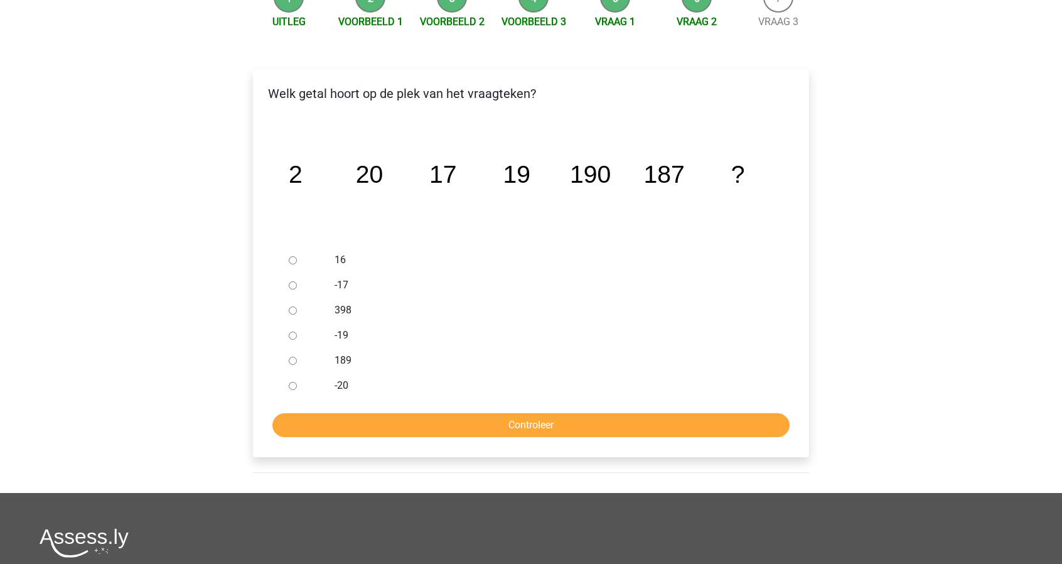
scroll to position [102, 0]
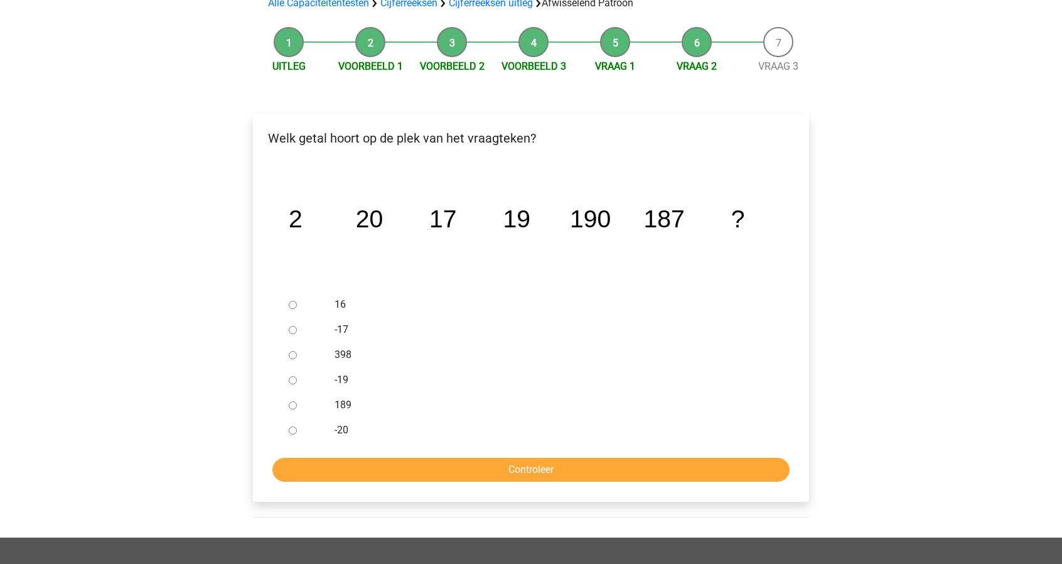
click at [294, 406] on input "189" at bounding box center [293, 405] width 8 height 8
radio input "true"
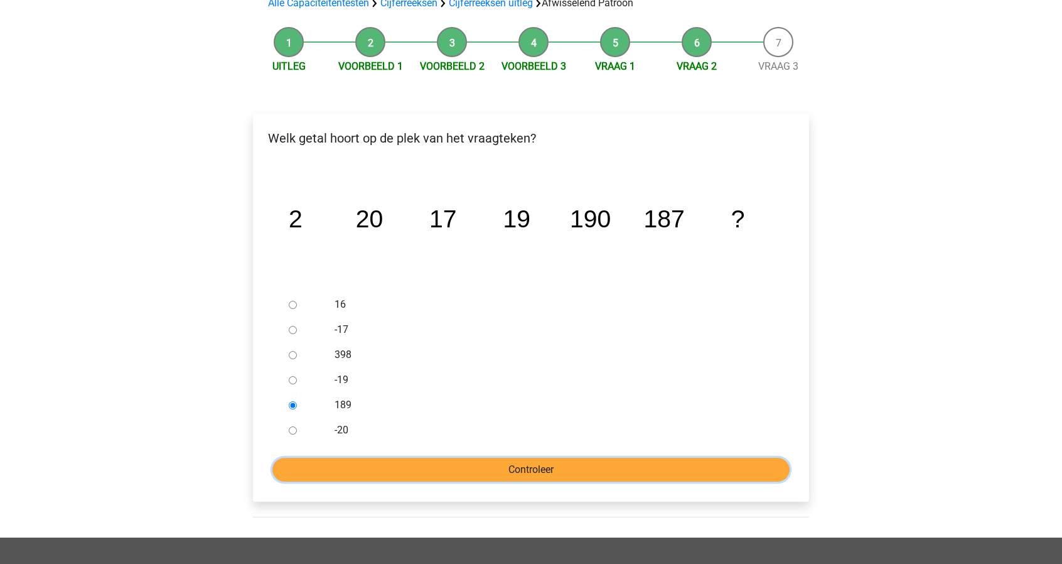
click at [342, 467] on input "Controleer" at bounding box center [530, 470] width 517 height 24
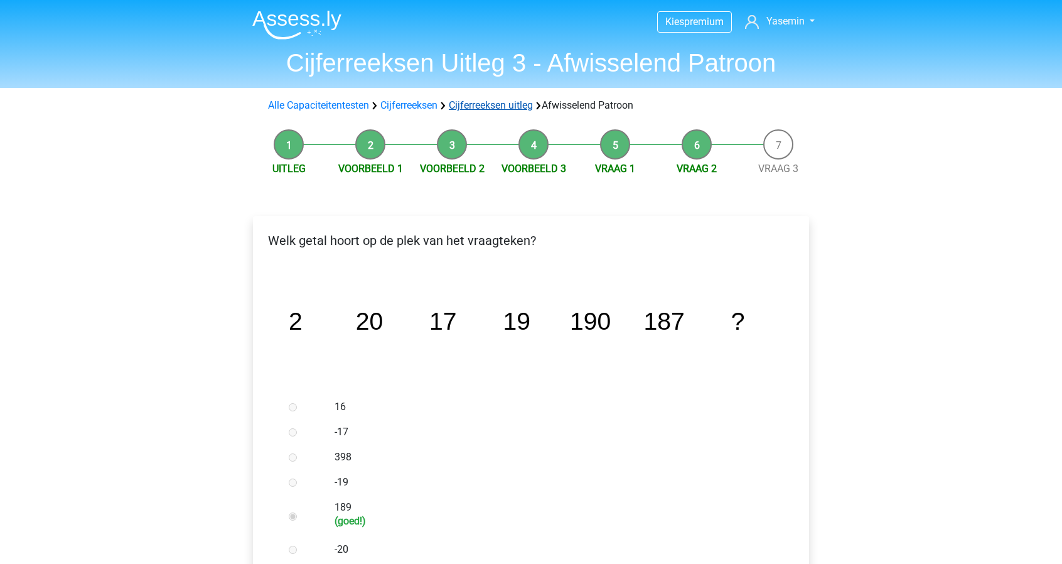
click at [505, 105] on link "Cijferreeksen uitleg" at bounding box center [491, 105] width 84 height 12
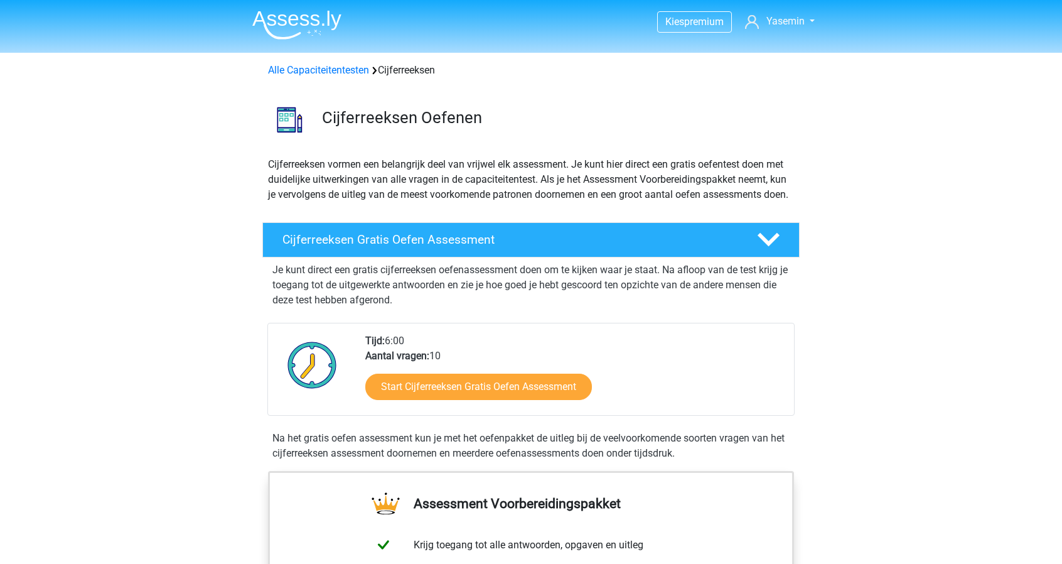
scroll to position [807, 0]
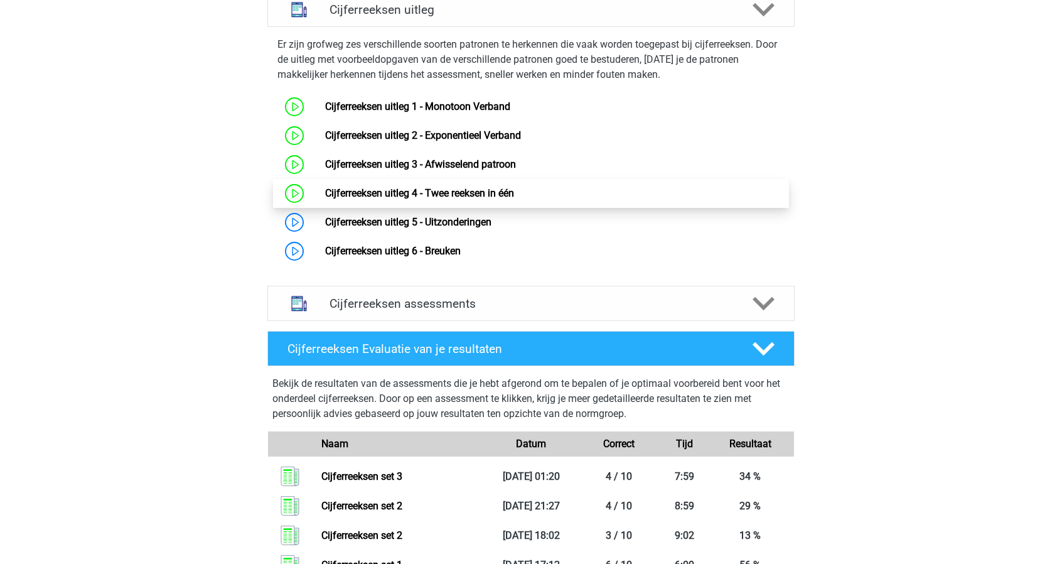
click at [471, 199] on link "Cijferreeksen uitleg 4 - Twee reeksen in één" at bounding box center [419, 193] width 189 height 12
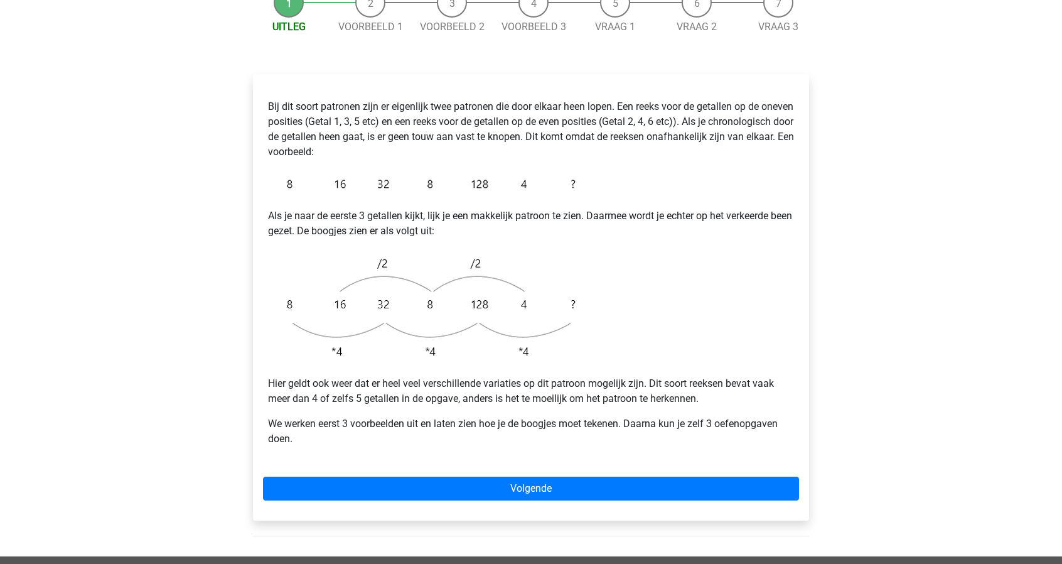
scroll to position [173, 0]
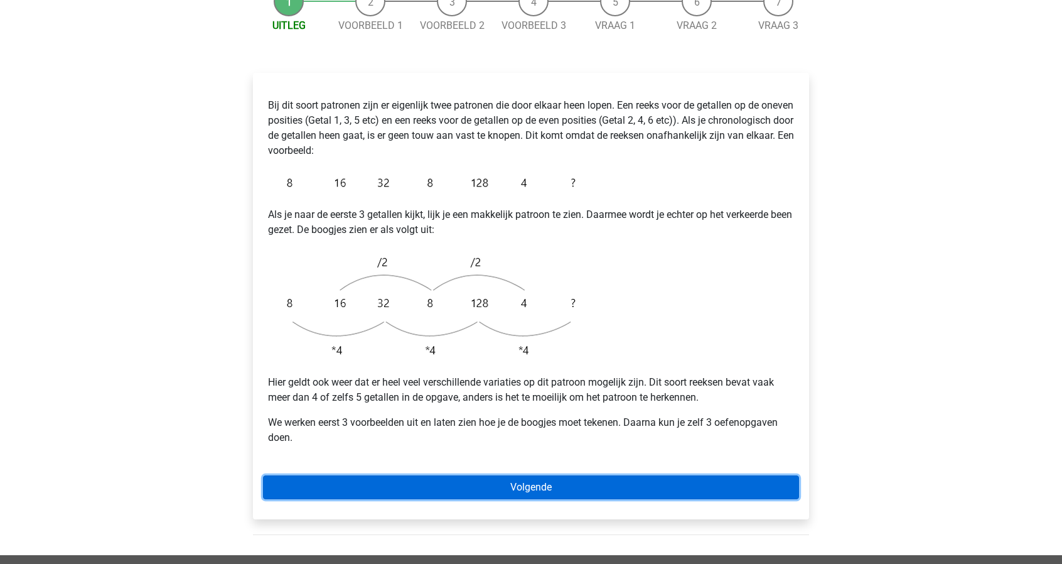
click at [331, 475] on link "Volgende" at bounding box center [531, 487] width 536 height 24
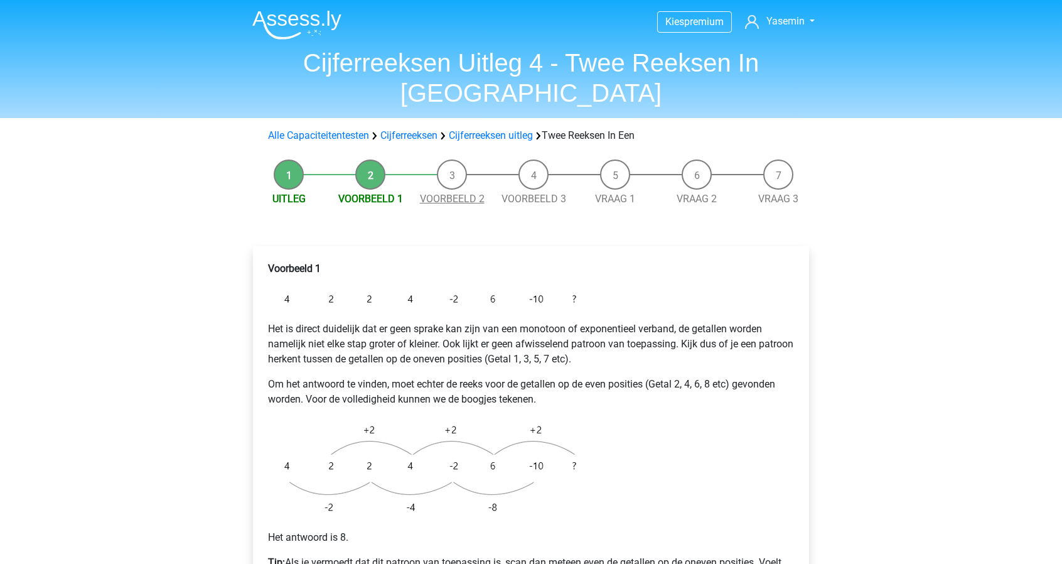
scroll to position [432, 0]
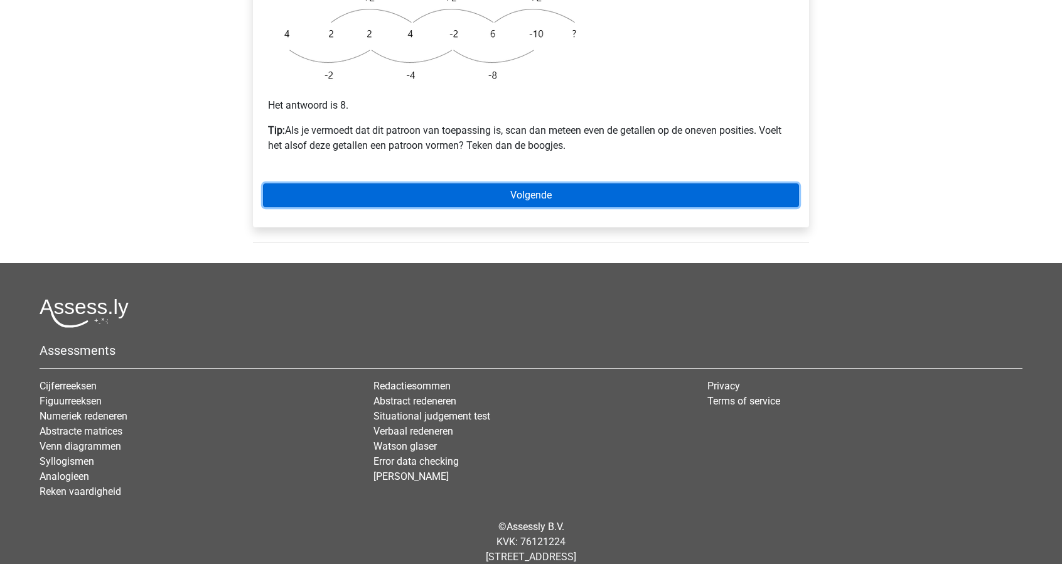
click at [459, 183] on link "Volgende" at bounding box center [531, 195] width 536 height 24
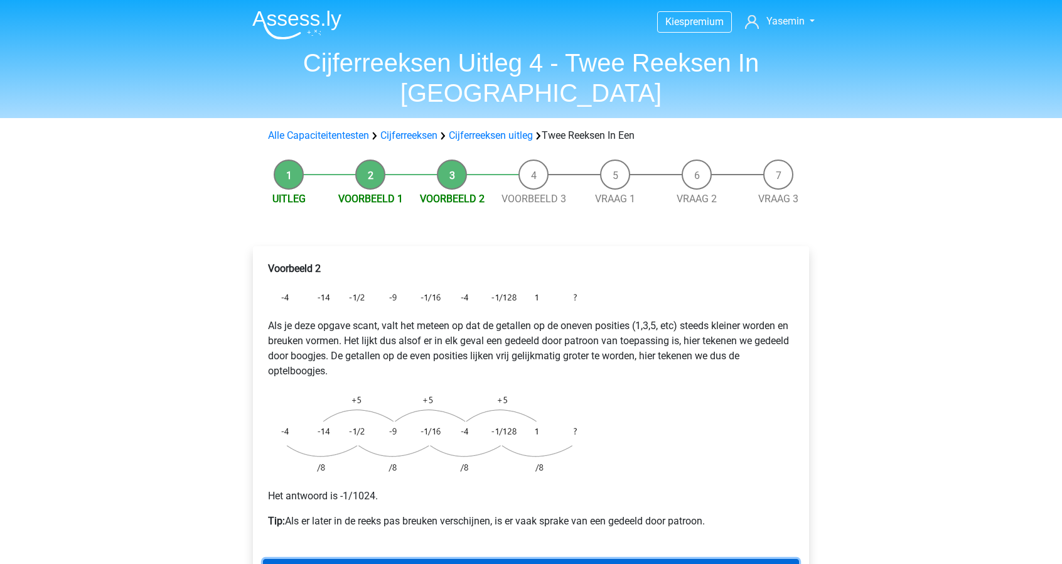
click at [480, 559] on link "Volgende" at bounding box center [531, 571] width 536 height 24
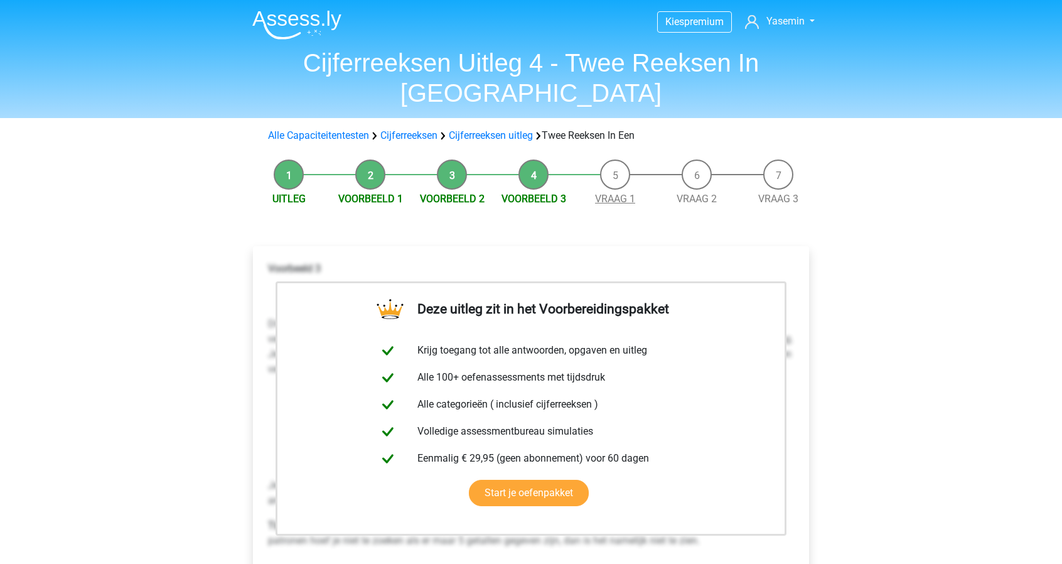
click at [619, 193] on link "Vraag 1" at bounding box center [615, 199] width 40 height 12
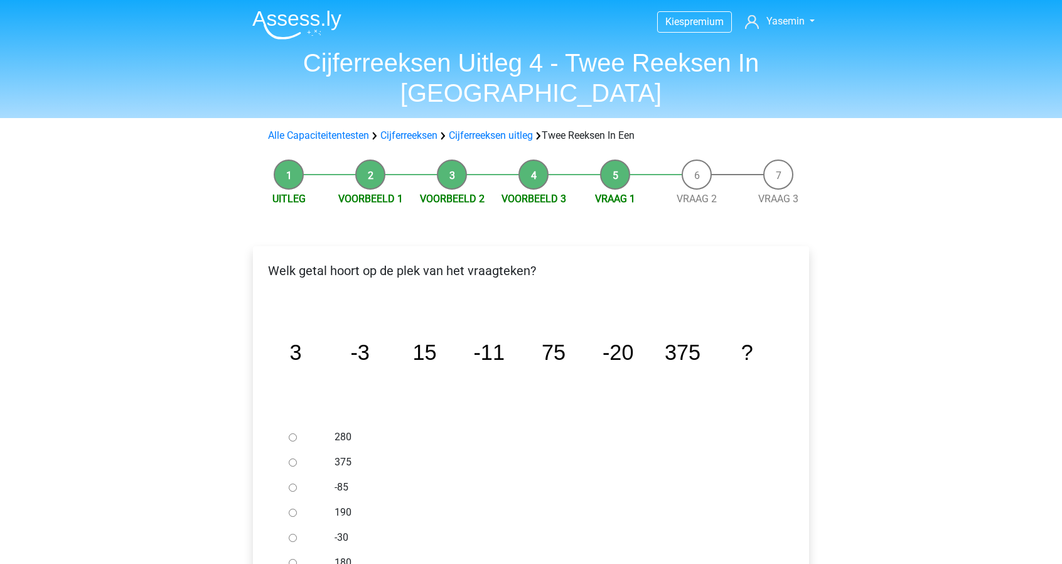
click at [294, 534] on input "-30" at bounding box center [293, 538] width 8 height 8
radio input "true"
click at [695, 193] on link "Vraag 2" at bounding box center [697, 199] width 40 height 12
click at [346, 454] on label "-1/32" at bounding box center [552, 461] width 434 height 15
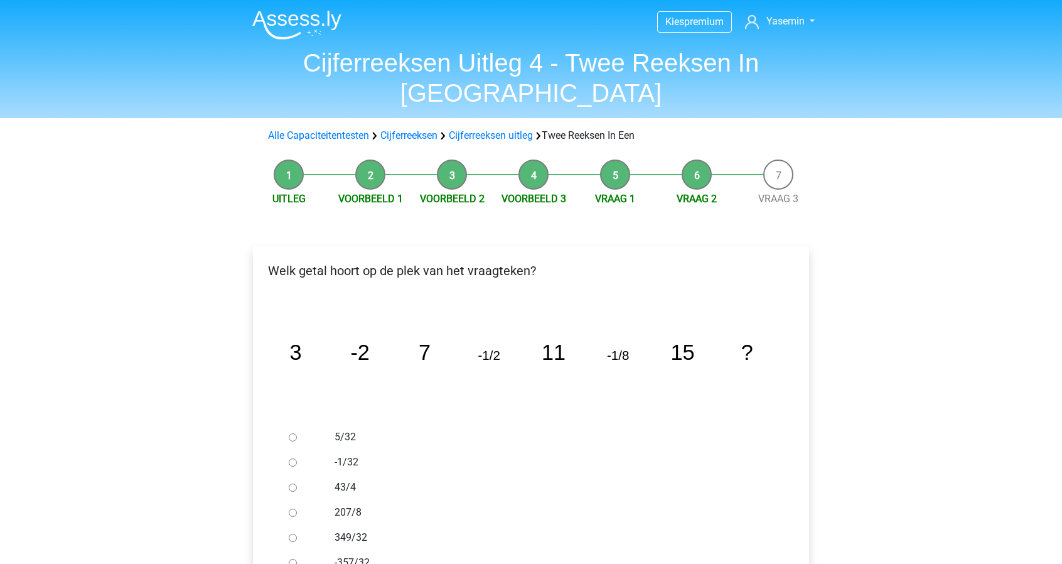
click at [297, 458] on input "-1/32" at bounding box center [293, 462] width 8 height 8
radio input "true"
click at [477, 129] on link "Cijferreeksen uitleg" at bounding box center [491, 135] width 84 height 12
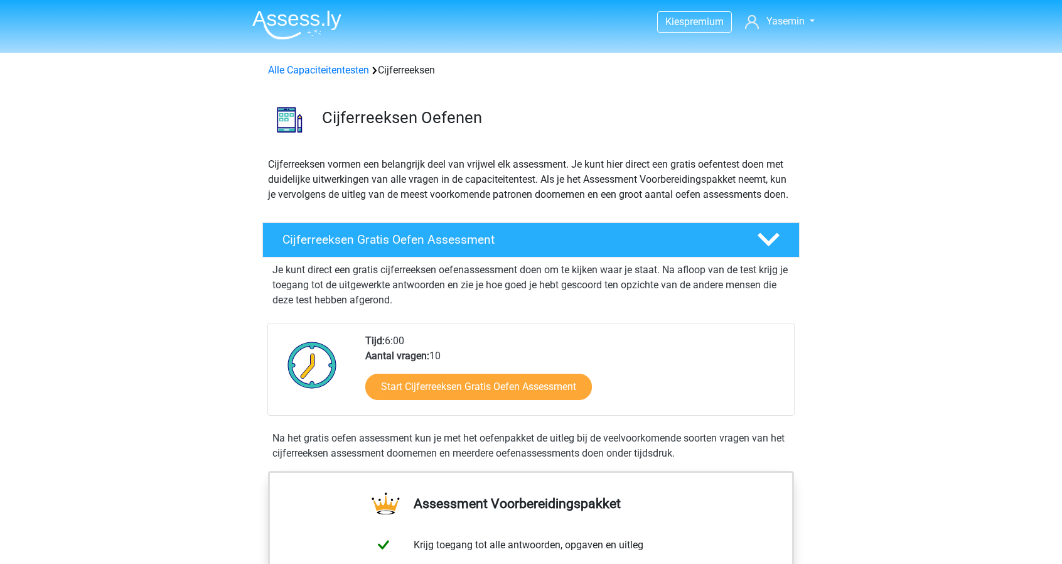
scroll to position [807, 0]
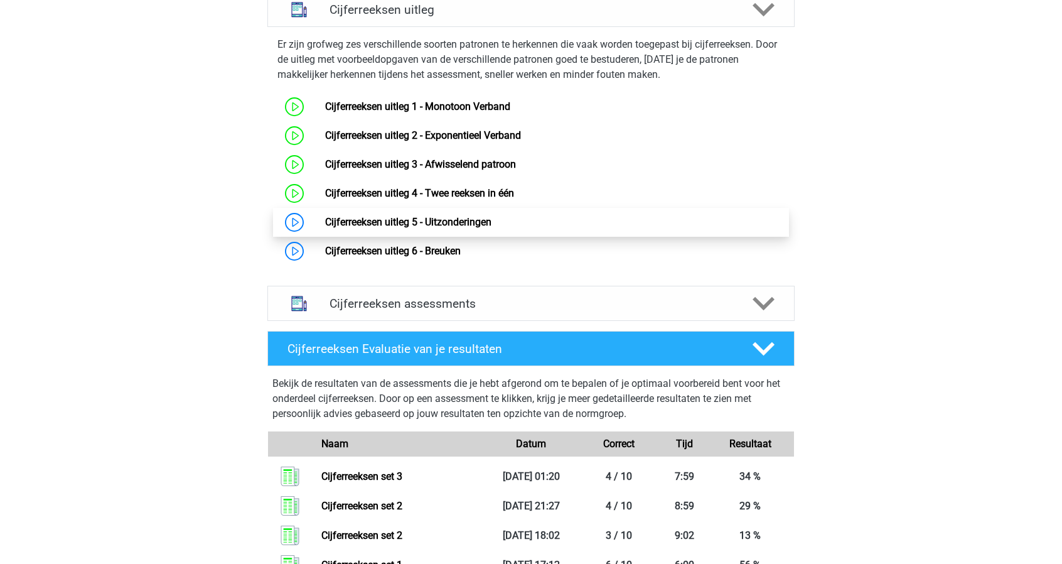
click at [360, 227] on link "Cijferreeksen uitleg 5 - Uitzonderingen" at bounding box center [408, 222] width 166 height 12
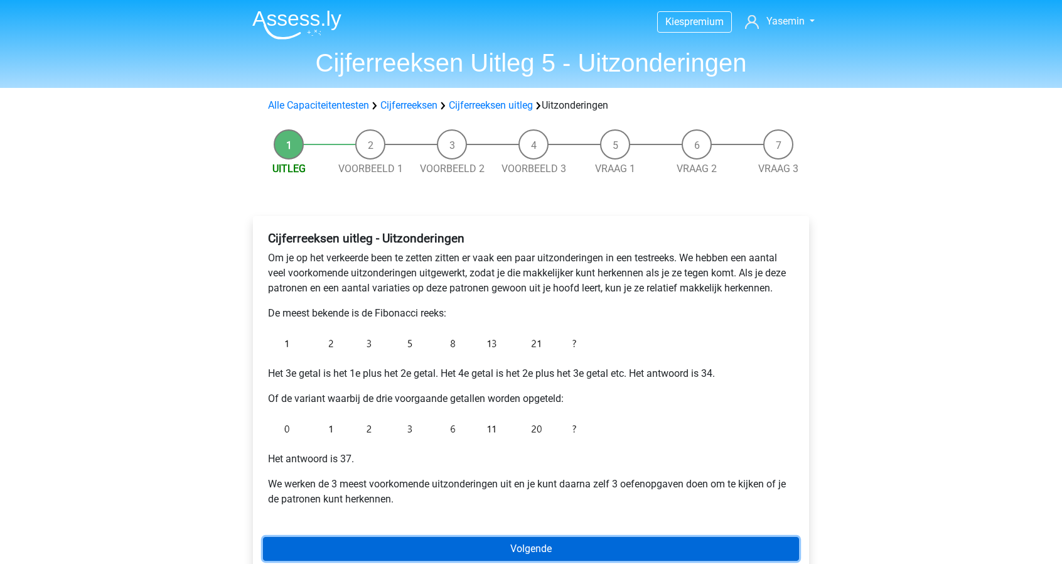
click at [328, 538] on link "Volgende" at bounding box center [531, 549] width 536 height 24
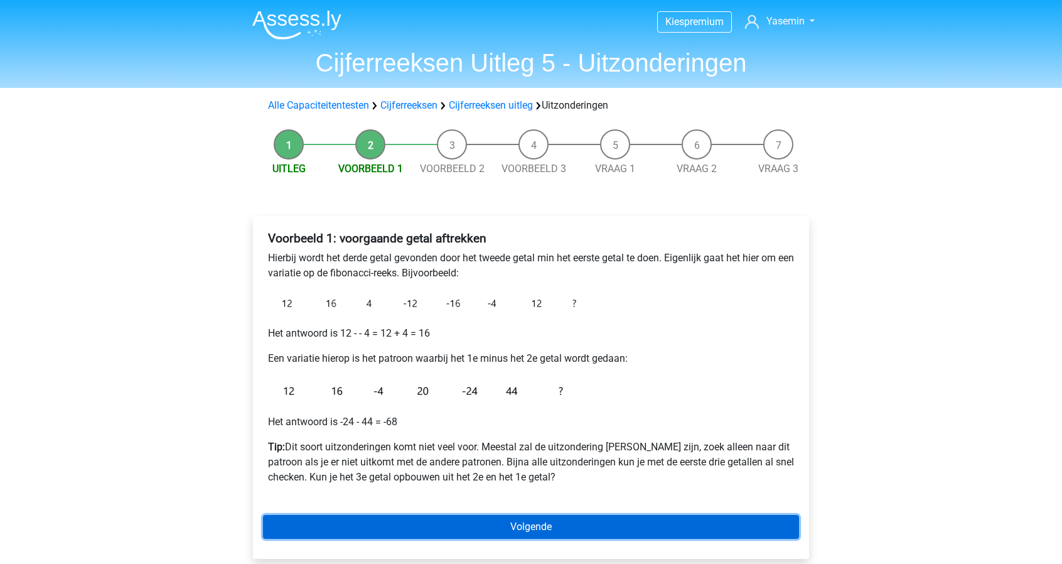
click at [668, 526] on link "Volgende" at bounding box center [531, 527] width 536 height 24
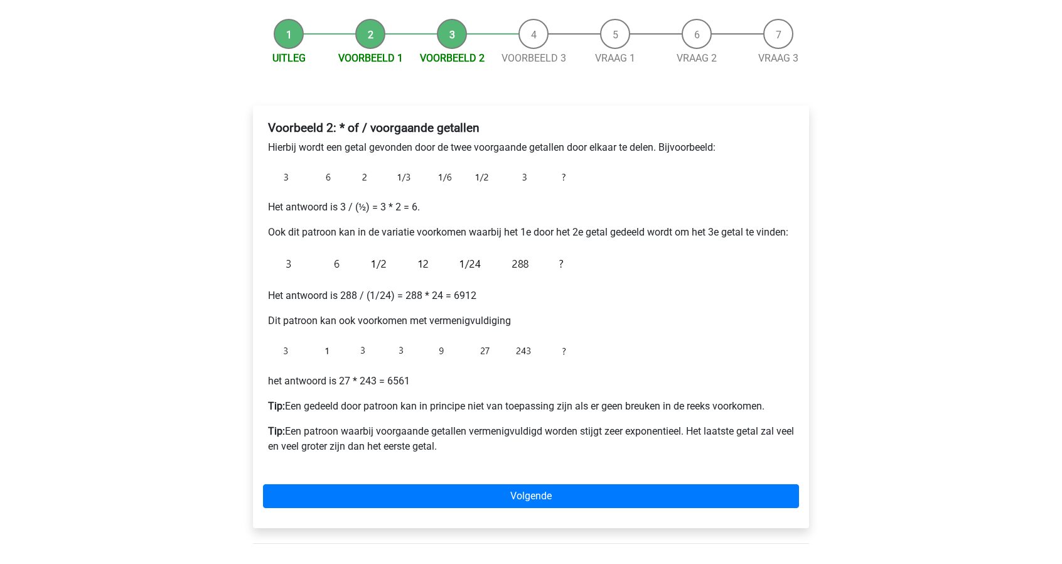
scroll to position [119, 0]
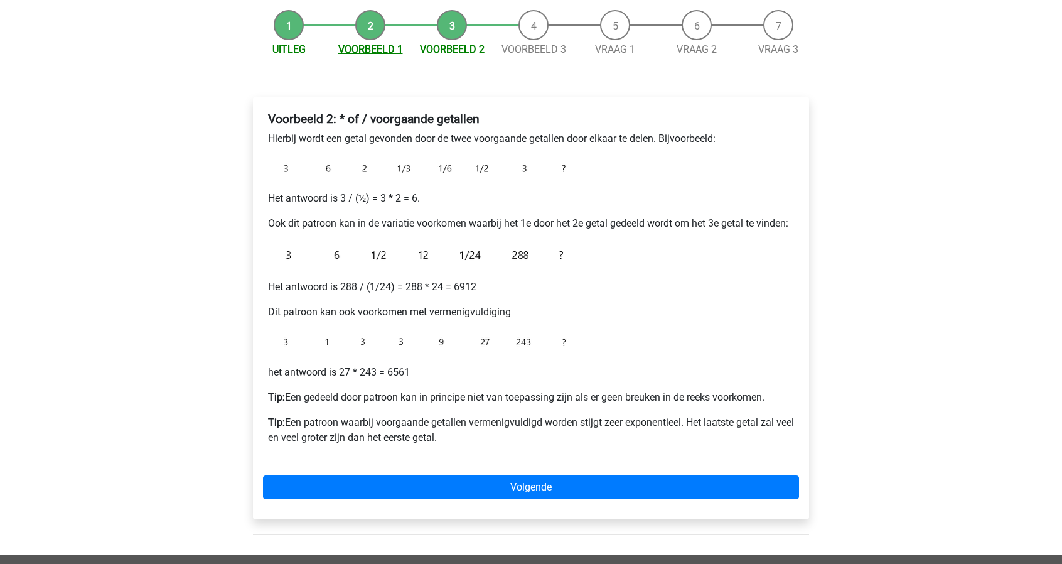
click at [375, 44] on link "Voorbeeld 1" at bounding box center [370, 49] width 65 height 12
